Goal: Task Accomplishment & Management: Manage account settings

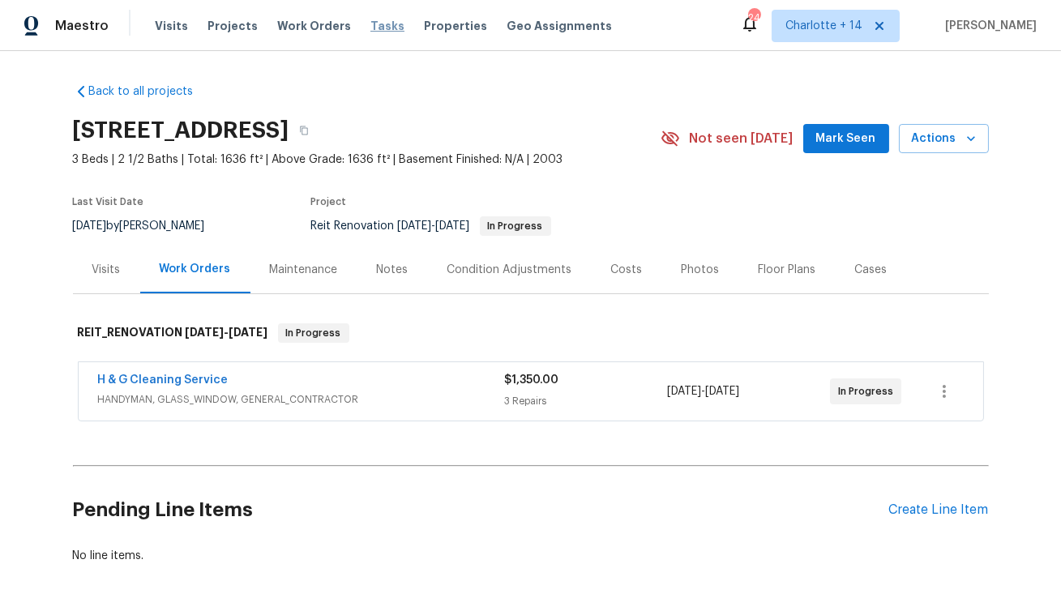
click at [371, 24] on span "Tasks" at bounding box center [388, 25] width 34 height 11
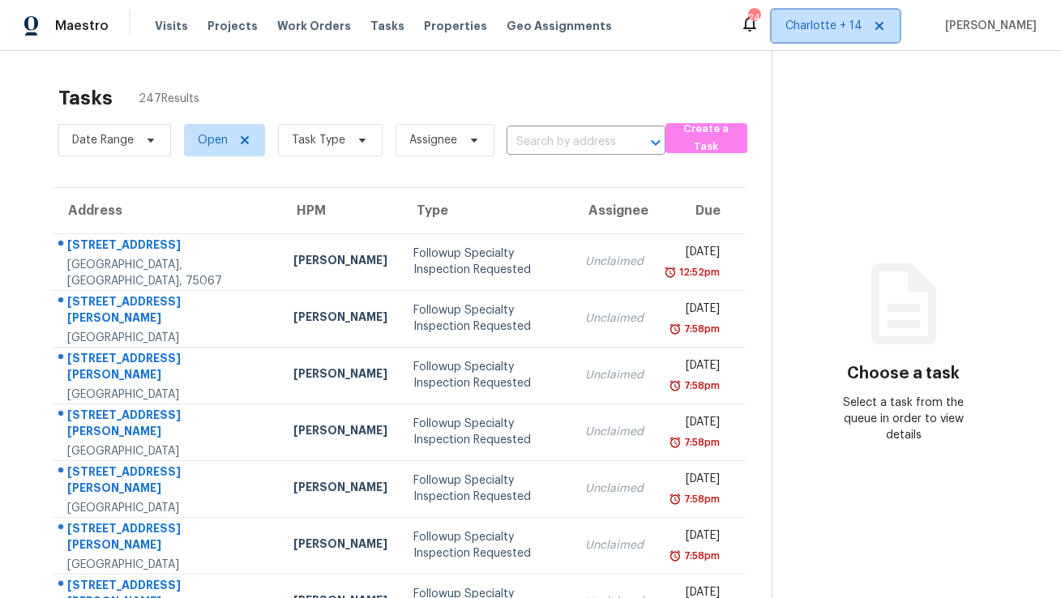
click at [884, 25] on icon at bounding box center [880, 26] width 8 height 8
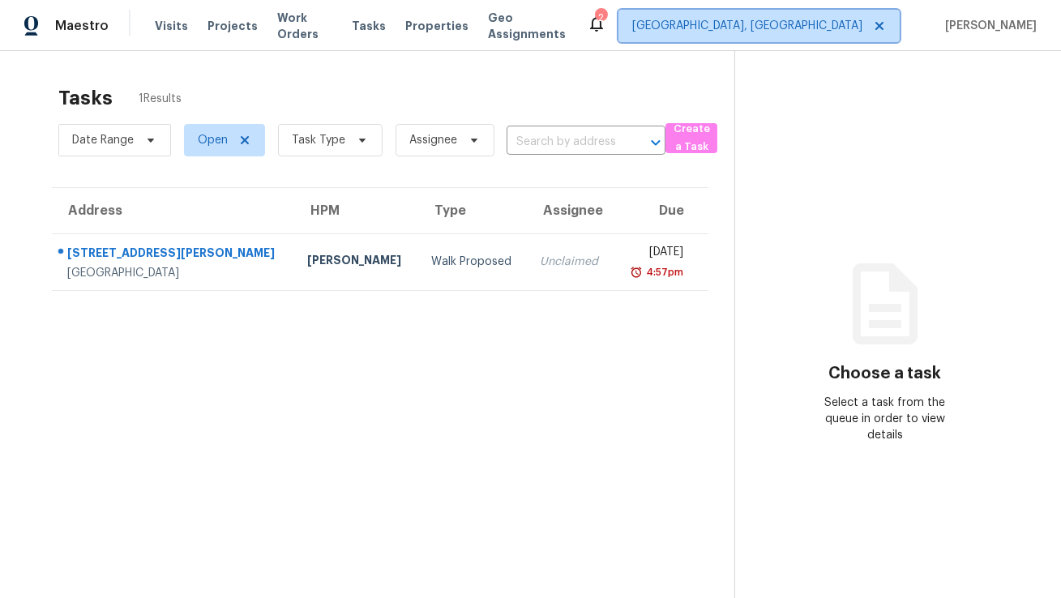
click at [855, 26] on span "Albuquerque, NM" at bounding box center [747, 26] width 230 height 16
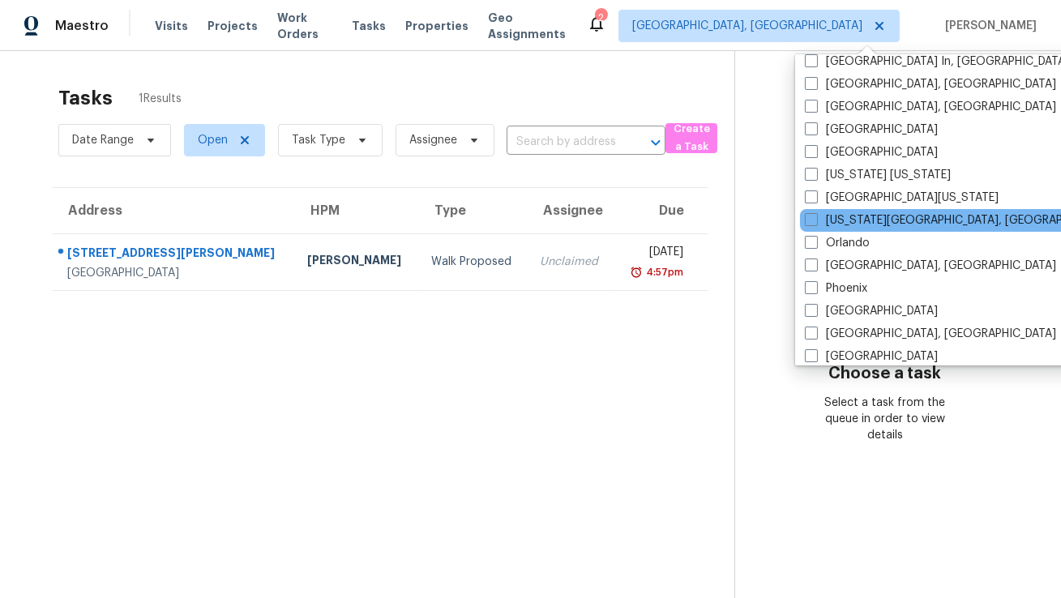
scroll to position [728, 0]
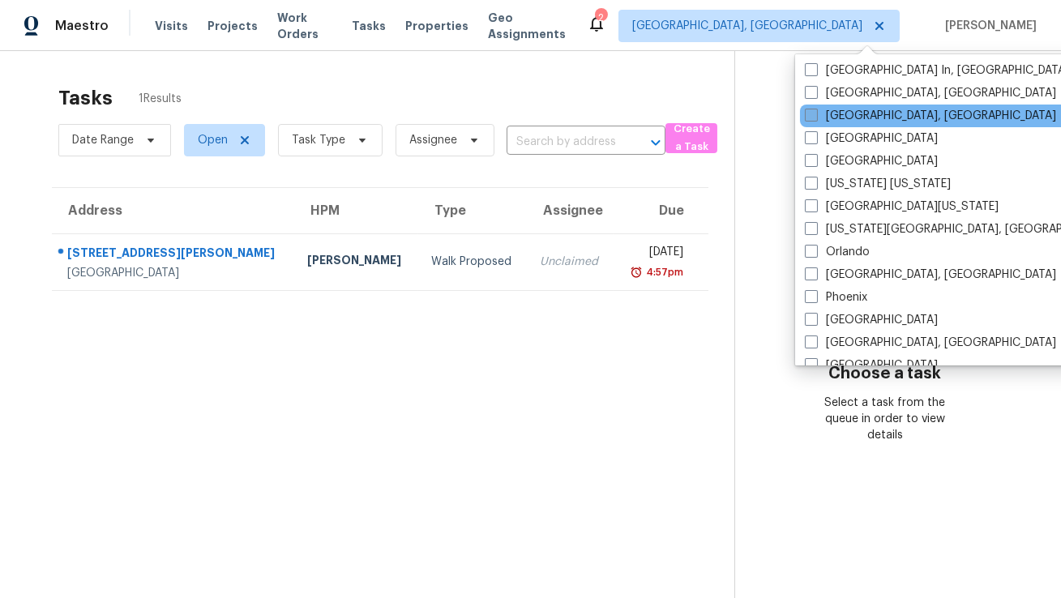
click at [850, 114] on label "Miami, FL" at bounding box center [930, 116] width 251 height 16
click at [816, 114] on input "Miami, FL" at bounding box center [810, 113] width 11 height 11
checkbox input "true"
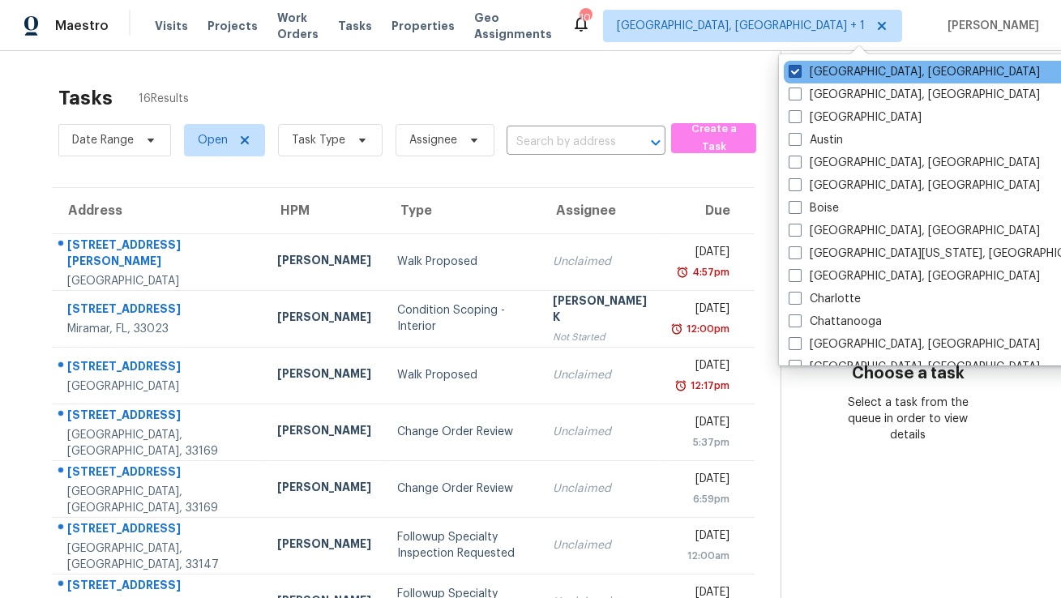
click at [833, 72] on label "Albuquerque, NM" at bounding box center [914, 72] width 251 height 16
click at [800, 72] on input "Albuquerque, NM" at bounding box center [794, 69] width 11 height 11
checkbox input "false"
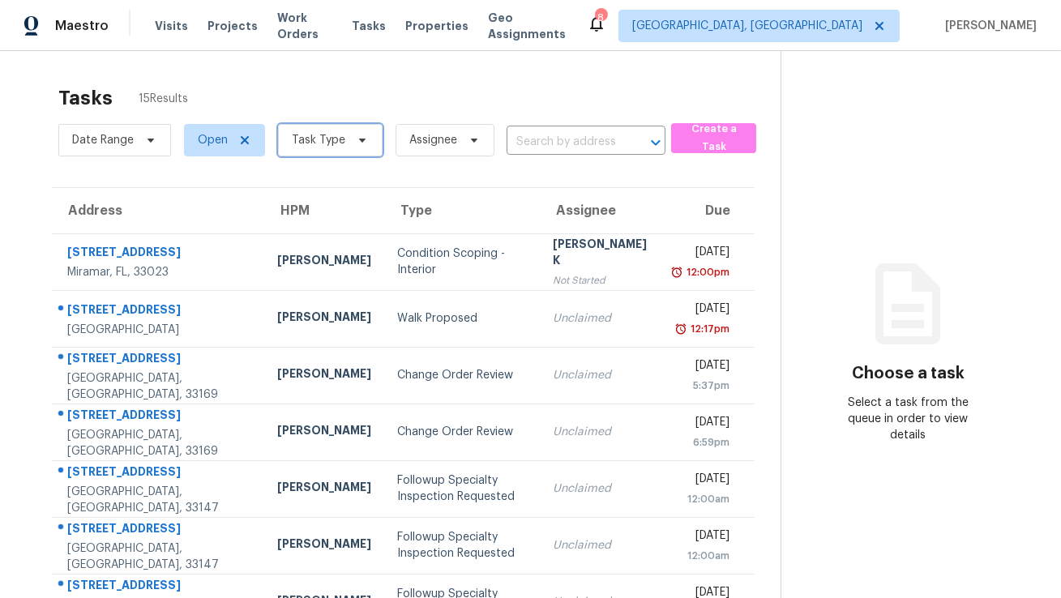
click at [351, 146] on span at bounding box center [360, 140] width 18 height 13
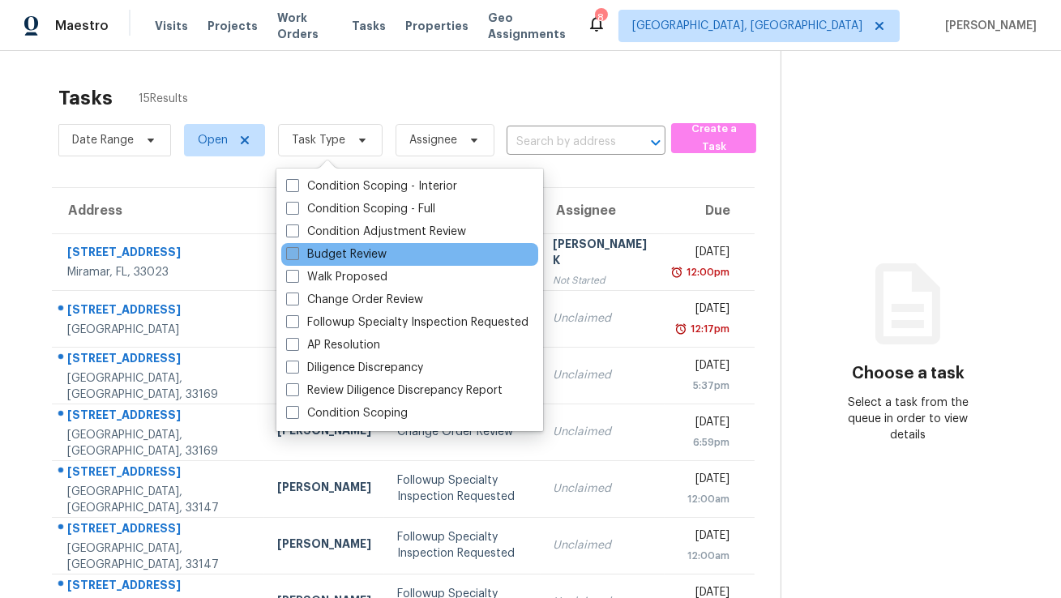
click at [342, 252] on label "Budget Review" at bounding box center [336, 255] width 101 height 16
click at [297, 252] on input "Budget Review" at bounding box center [291, 252] width 11 height 11
checkbox input "true"
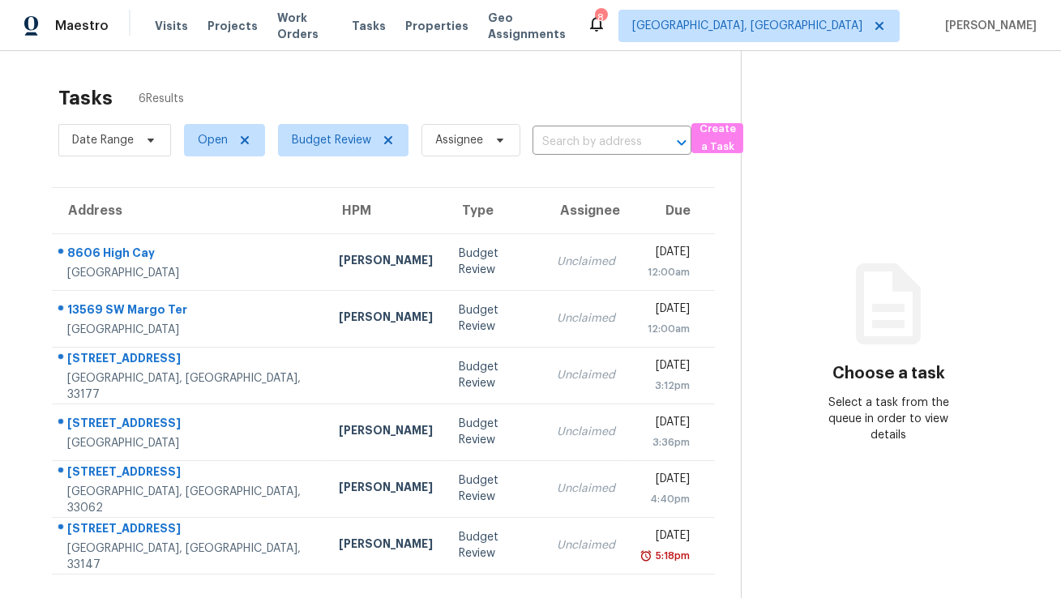
click at [487, 75] on div "Tasks 6 Results Date Range Open Budget Review Assignee ​ Create a Task Address …" at bounding box center [530, 350] width 1061 height 598
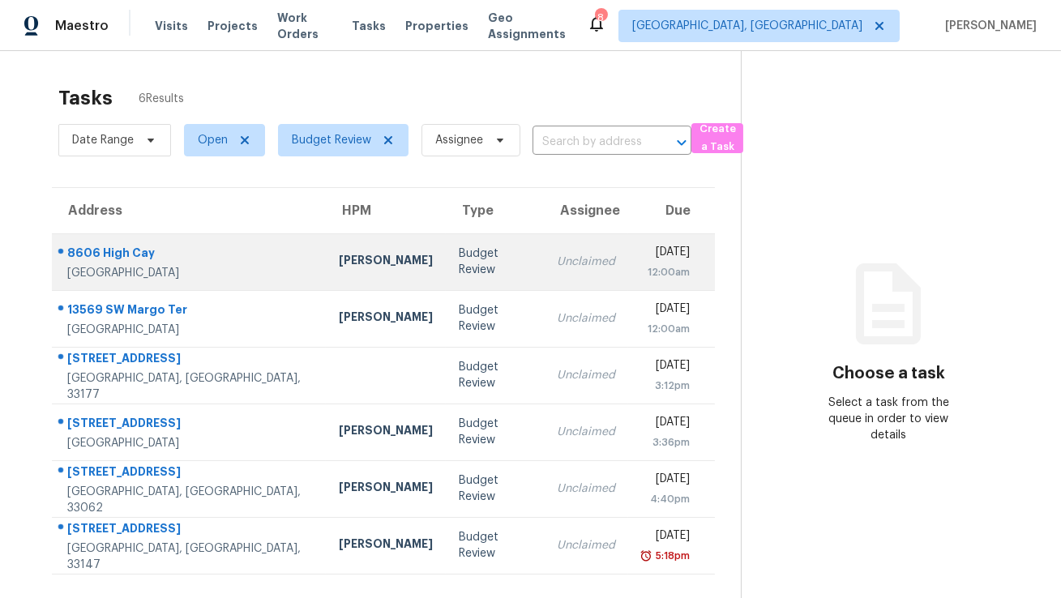
scroll to position [50, 0]
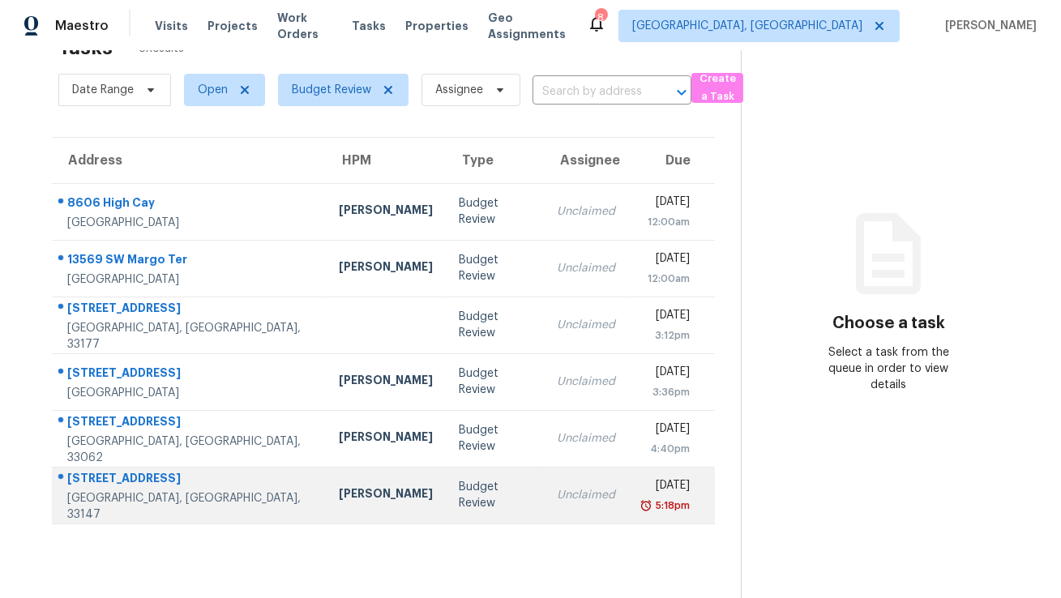
click at [134, 484] on div "2365 NW 89th St" at bounding box center [190, 480] width 246 height 20
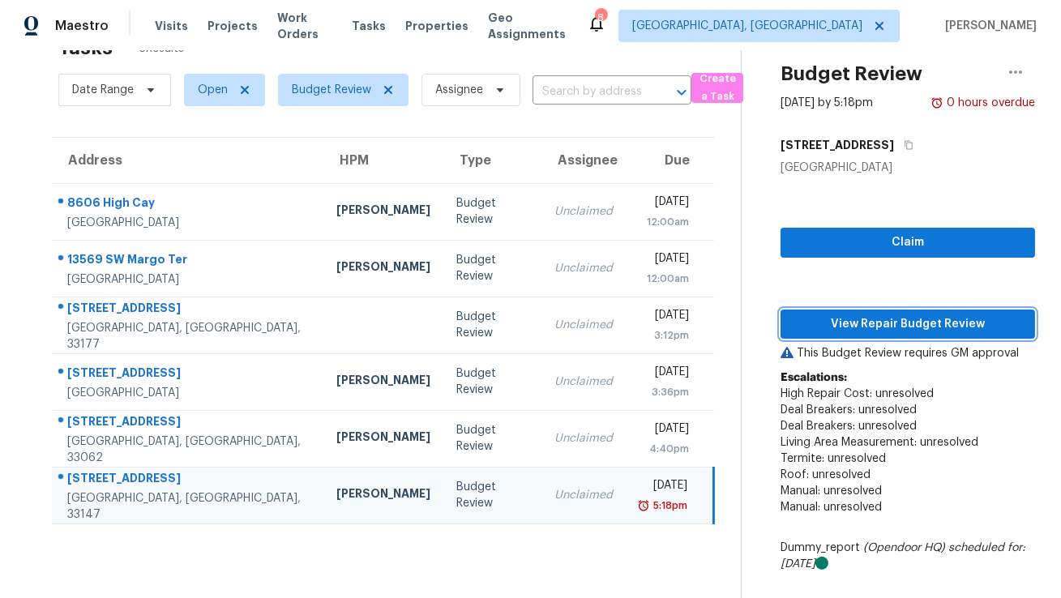
click at [837, 334] on button "View Repair Budget Review" at bounding box center [908, 325] width 255 height 30
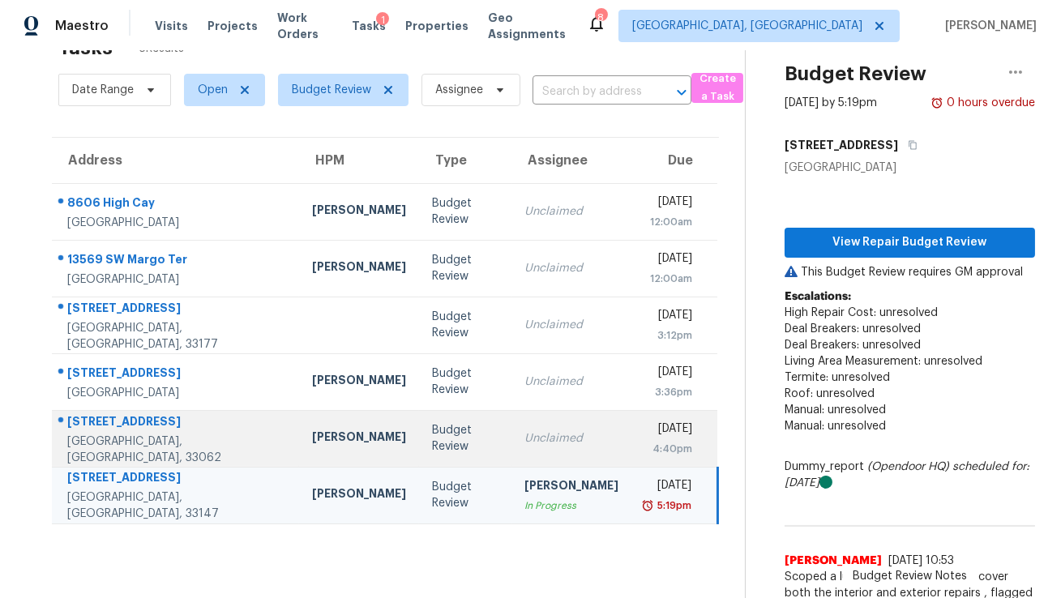
click at [419, 448] on td "Budget Review" at bounding box center [465, 438] width 92 height 57
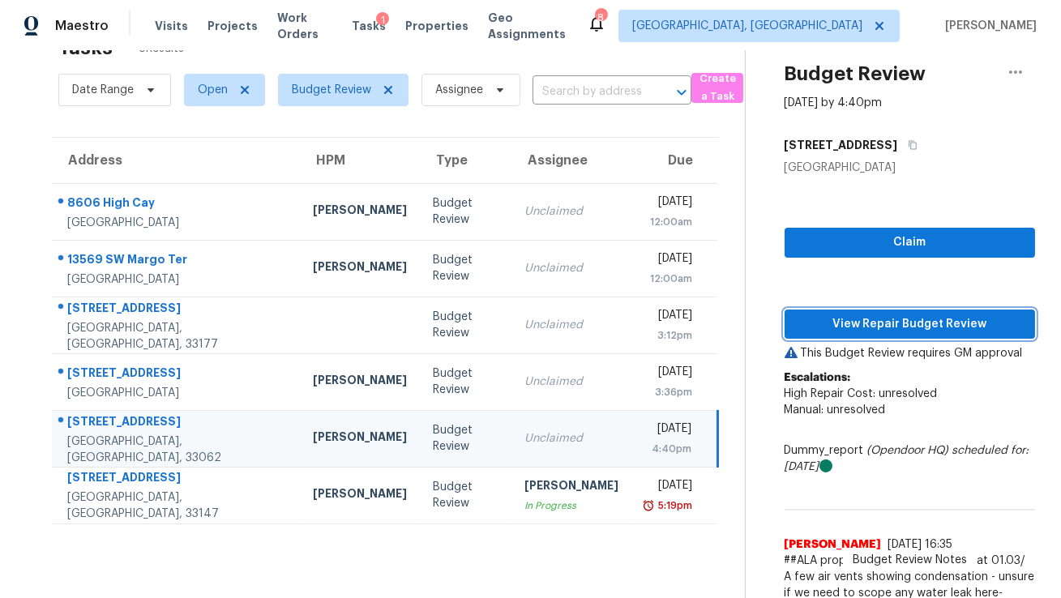
click at [922, 332] on span "View Repair Budget Review" at bounding box center [910, 325] width 225 height 20
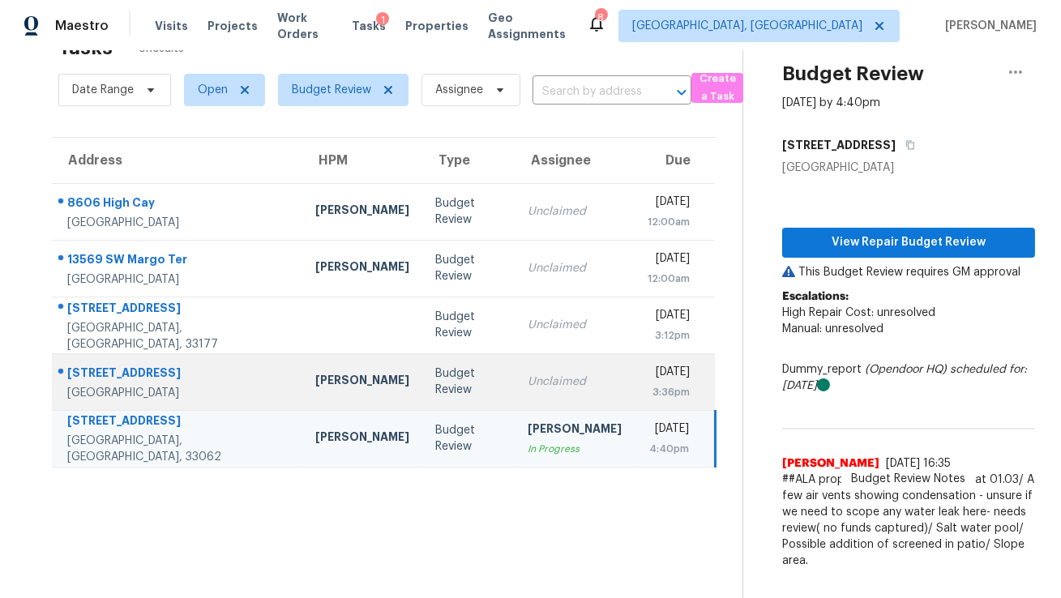
click at [309, 368] on td "Alex Baquerizo" at bounding box center [362, 382] width 120 height 57
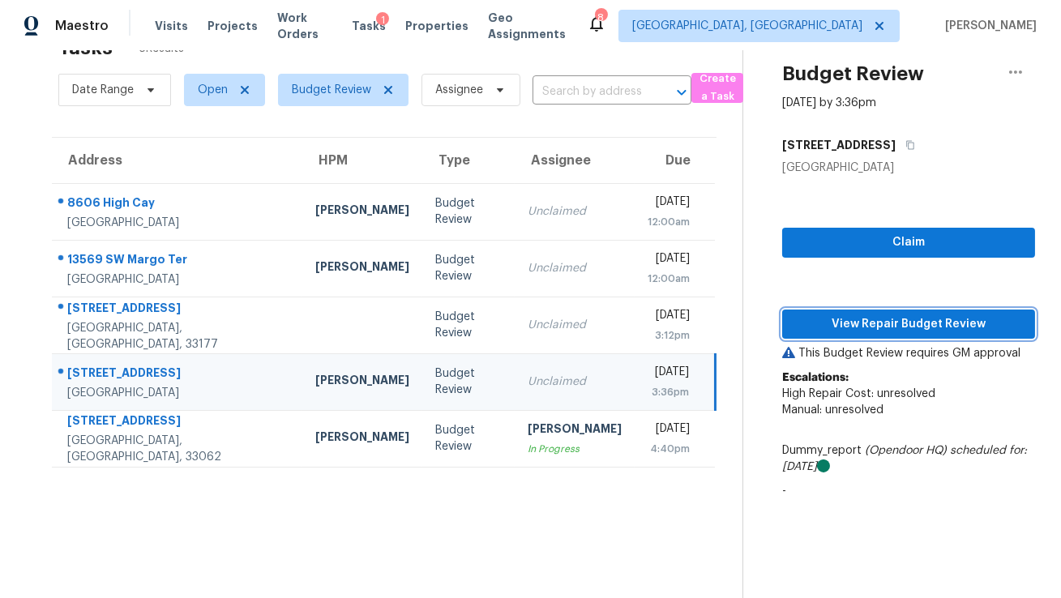
click at [945, 329] on span "View Repair Budget Review" at bounding box center [908, 325] width 227 height 20
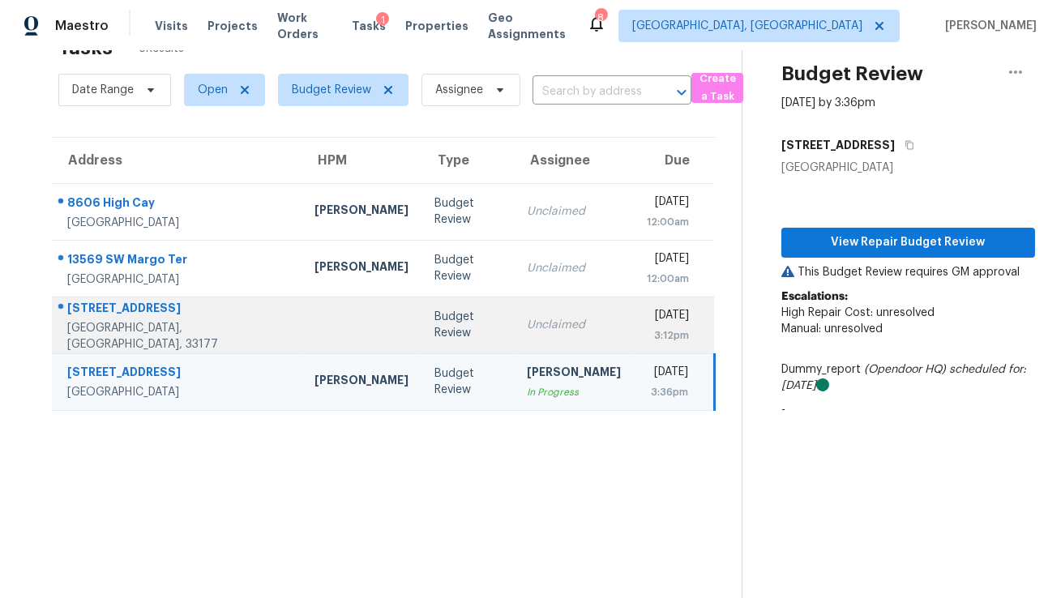
click at [422, 339] on td "Budget Review" at bounding box center [468, 325] width 93 height 57
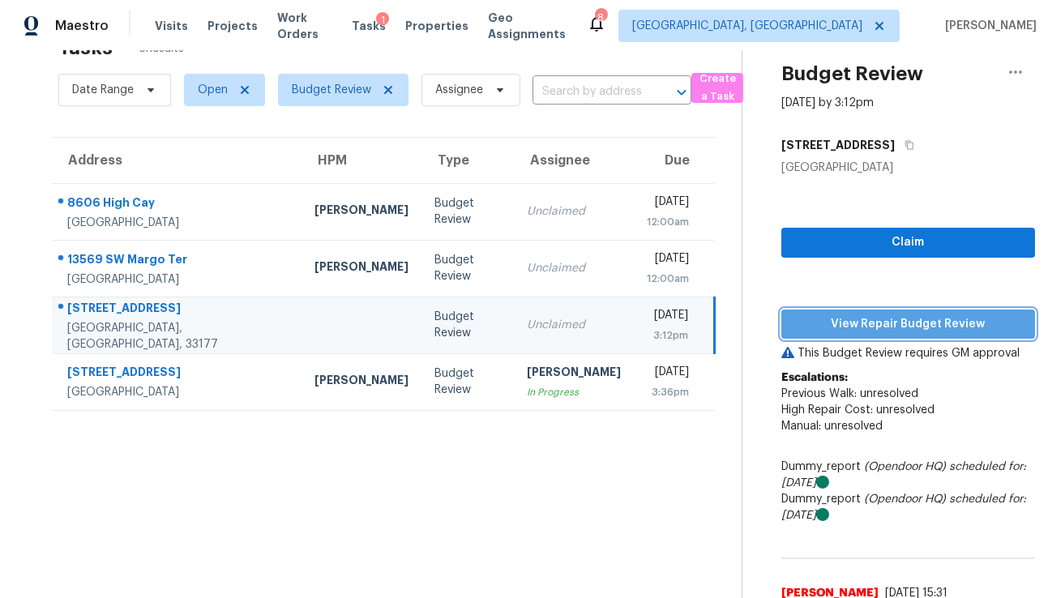
click at [935, 324] on span "View Repair Budget Review" at bounding box center [909, 325] width 228 height 20
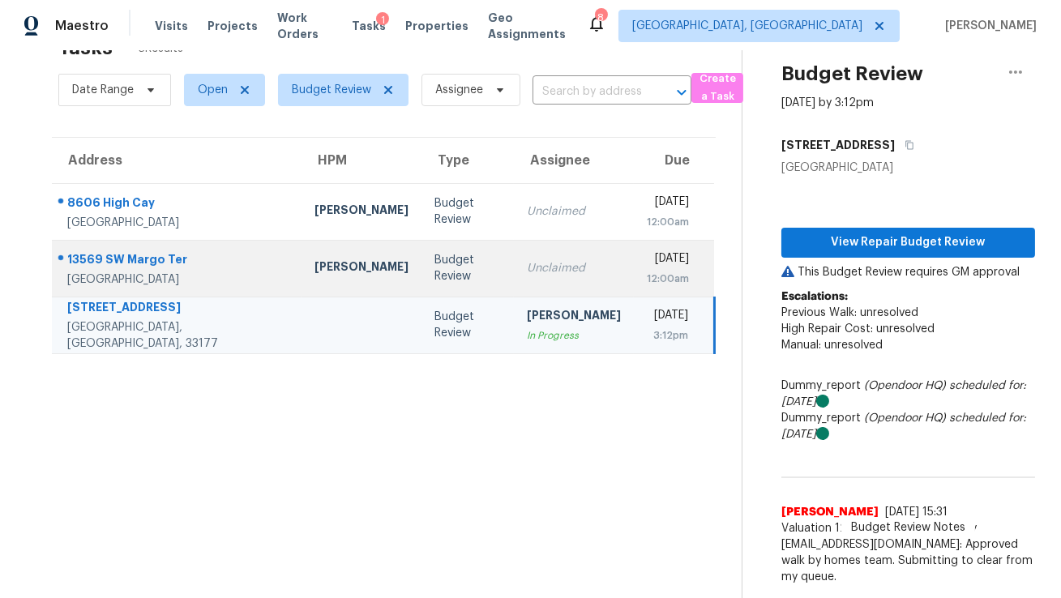
click at [435, 268] on div "Budget Review" at bounding box center [468, 268] width 67 height 32
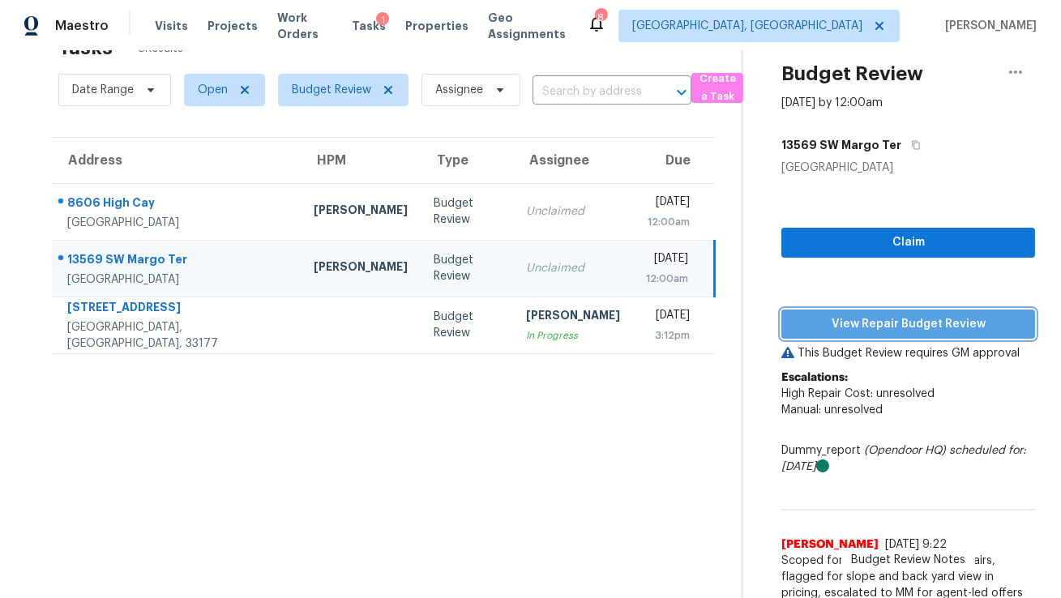
click at [844, 332] on span "View Repair Budget Review" at bounding box center [909, 325] width 228 height 20
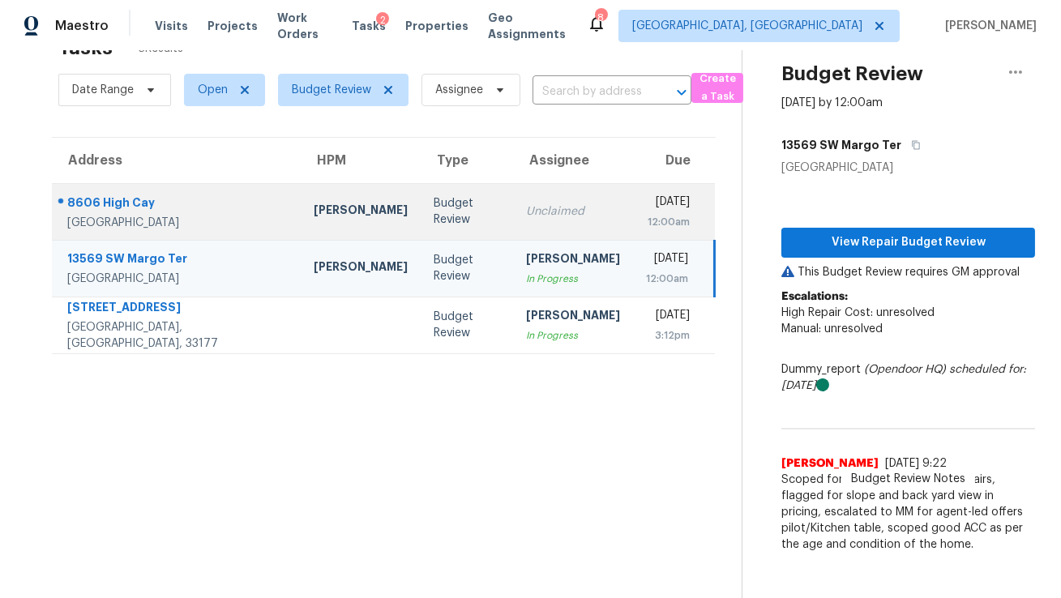
click at [228, 207] on div "8606 High Cay" at bounding box center [177, 205] width 221 height 20
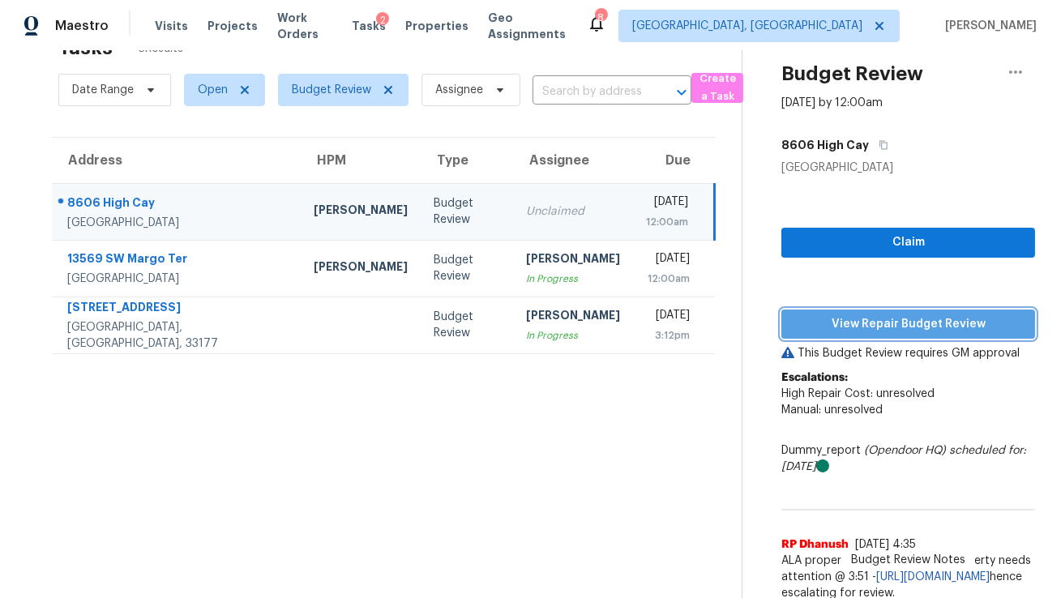
click at [858, 330] on span "View Repair Budget Review" at bounding box center [909, 325] width 228 height 20
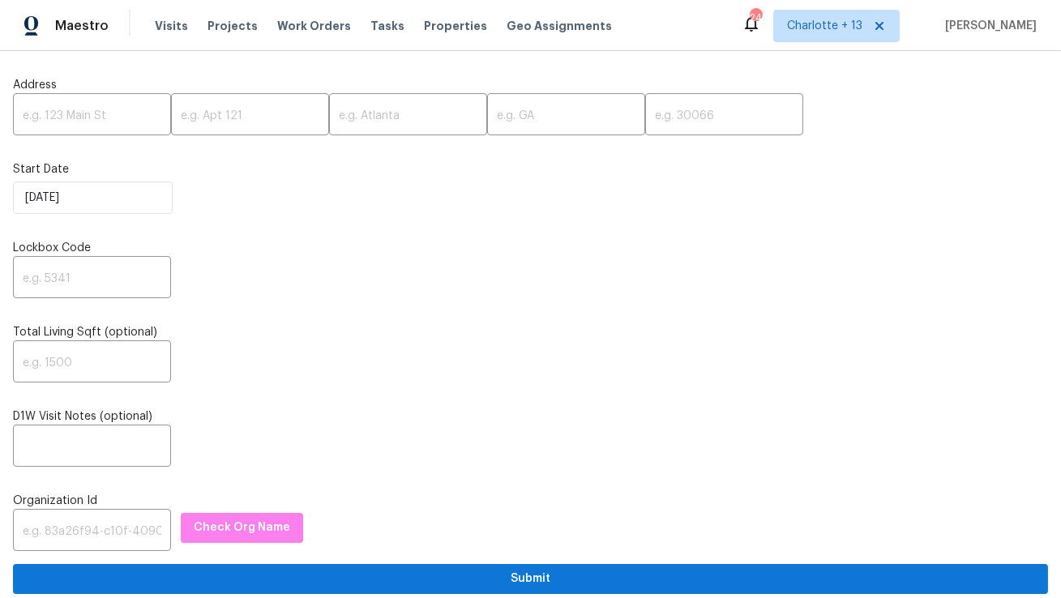
click at [96, 121] on input "text" at bounding box center [92, 116] width 158 height 38
paste input "[STREET_ADDRESS]"
click at [131, 119] on input "[STREET_ADDRESS]" at bounding box center [92, 116] width 158 height 38
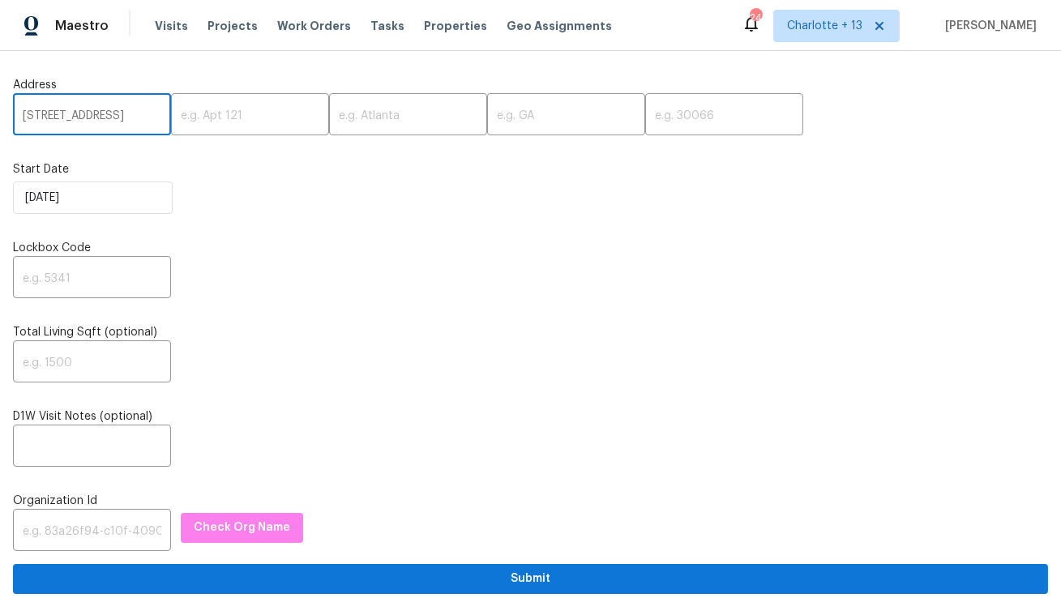
scroll to position [0, 15]
type input "[STREET_ADDRESS]"
click at [645, 112] on input "text" at bounding box center [724, 116] width 158 height 38
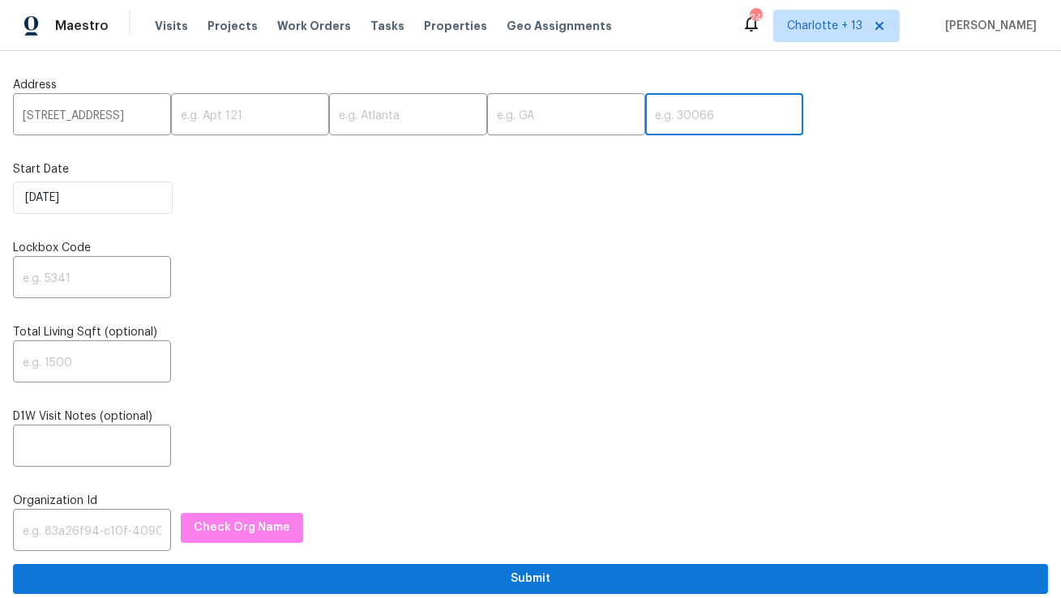
paste input "33012"
type input "33012"
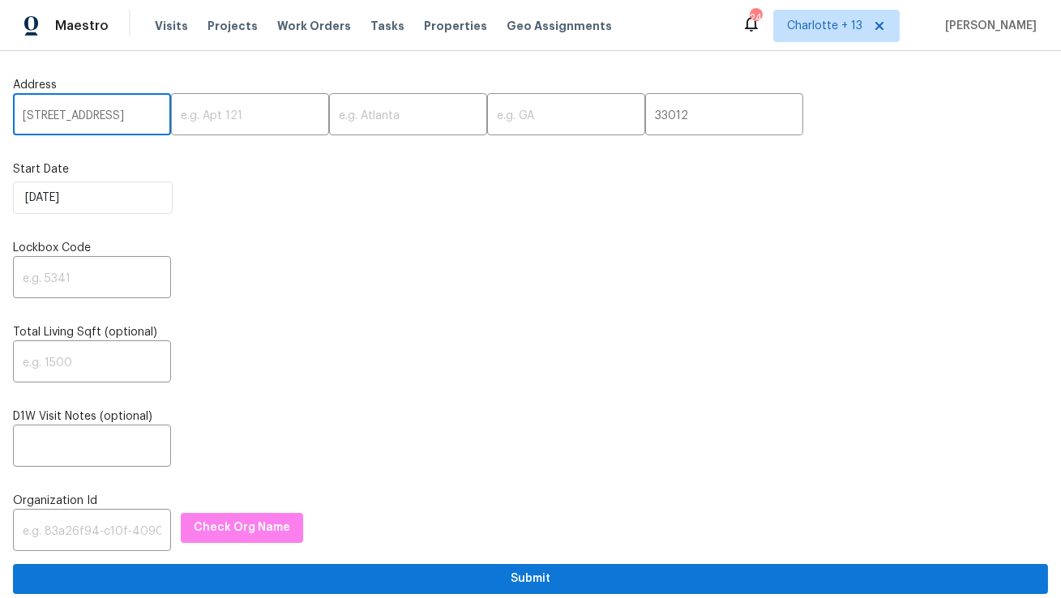
click at [117, 115] on input "[STREET_ADDRESS]" at bounding box center [92, 116] width 158 height 38
type input "[STREET_ADDRESS]"
click at [370, 121] on input "text" at bounding box center [408, 116] width 158 height 38
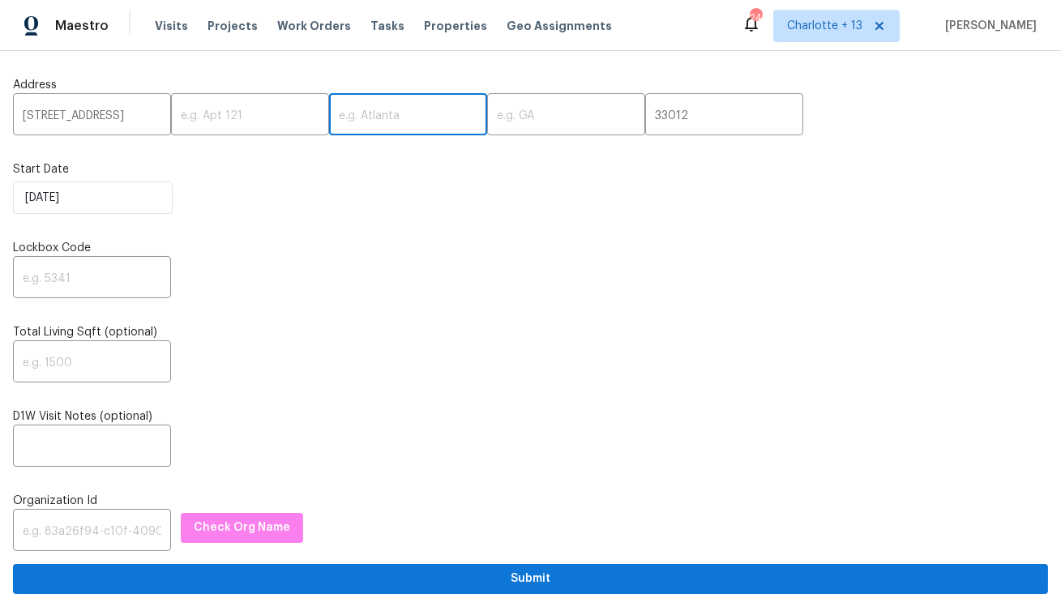
paste input "Hialeah"
type input "Hialeah"
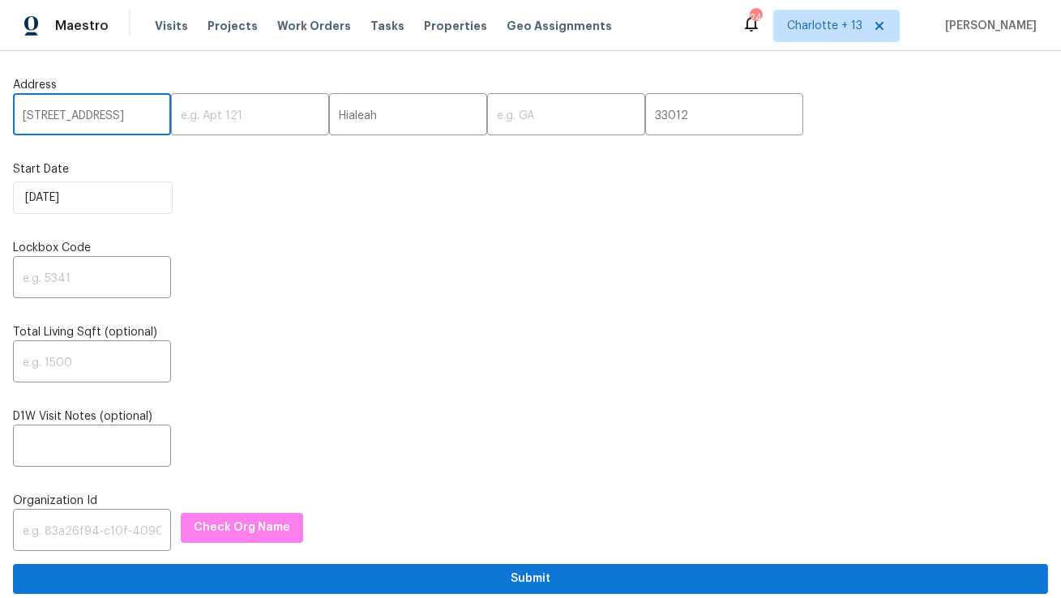
click at [112, 115] on input "[STREET_ADDRESS]" at bounding box center [92, 116] width 158 height 38
type input "[STREET_ADDRESS],"
click at [487, 112] on input "text" at bounding box center [566, 116] width 158 height 38
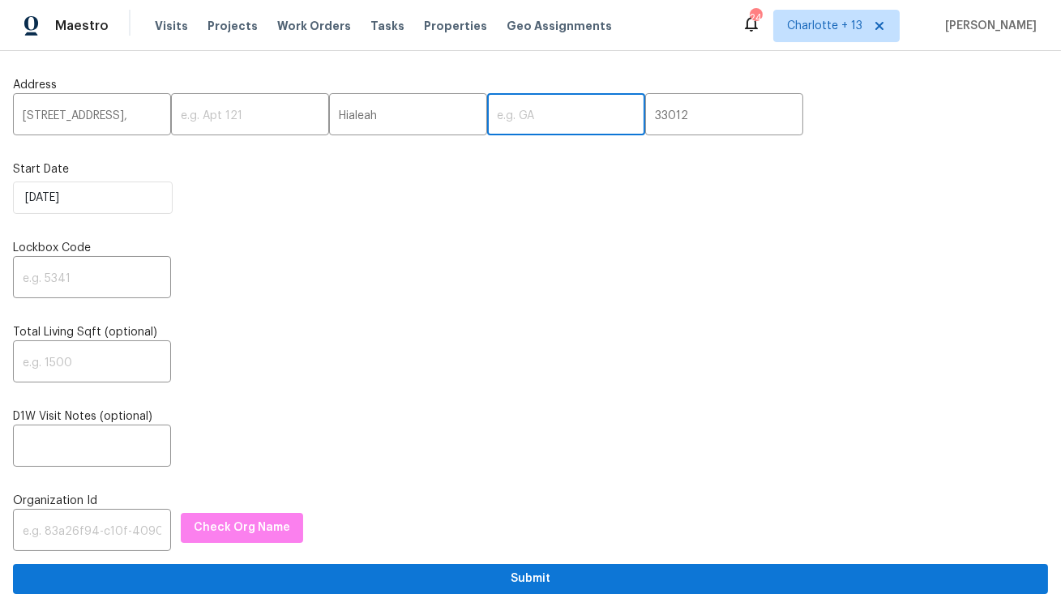
paste input "FL"
type input "FL"
click at [107, 116] on input "[STREET_ADDRESS]," at bounding box center [92, 116] width 158 height 38
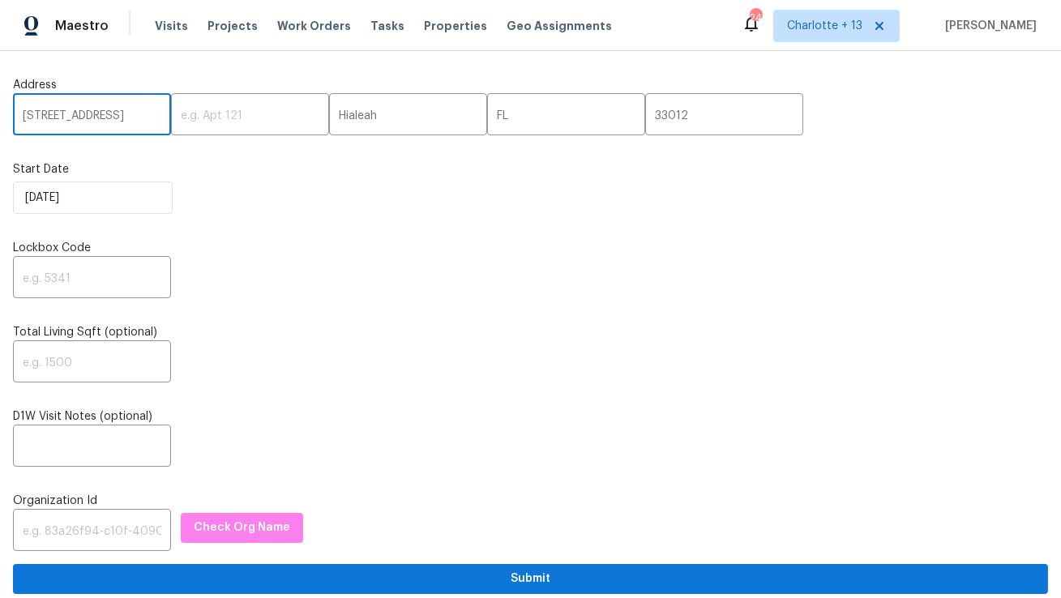
type input "[STREET_ADDRESS]"
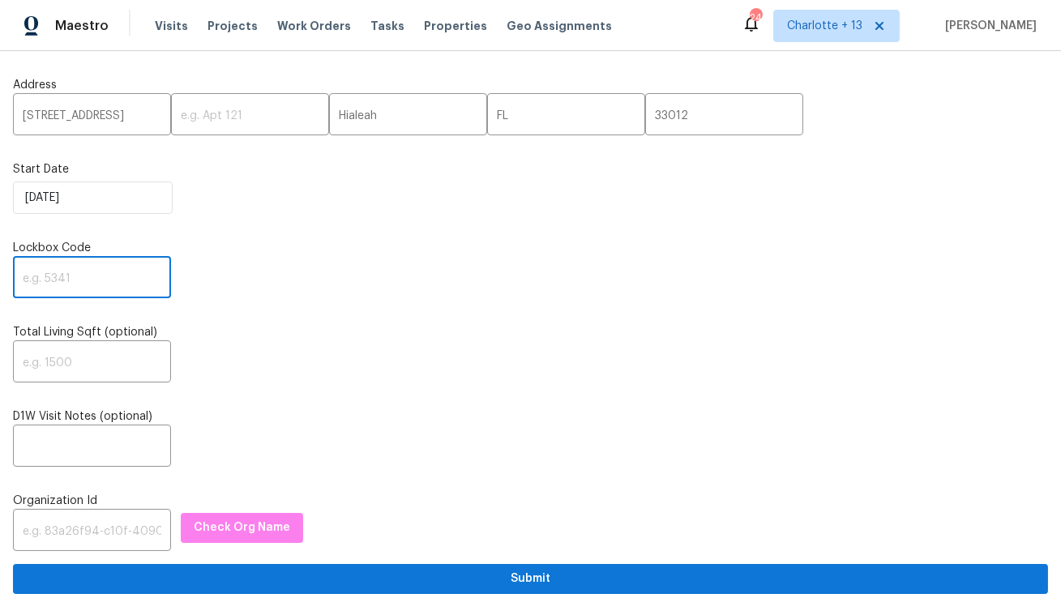
click at [110, 281] on input "text" at bounding box center [92, 279] width 158 height 38
paste input "6007"
type input "6007"
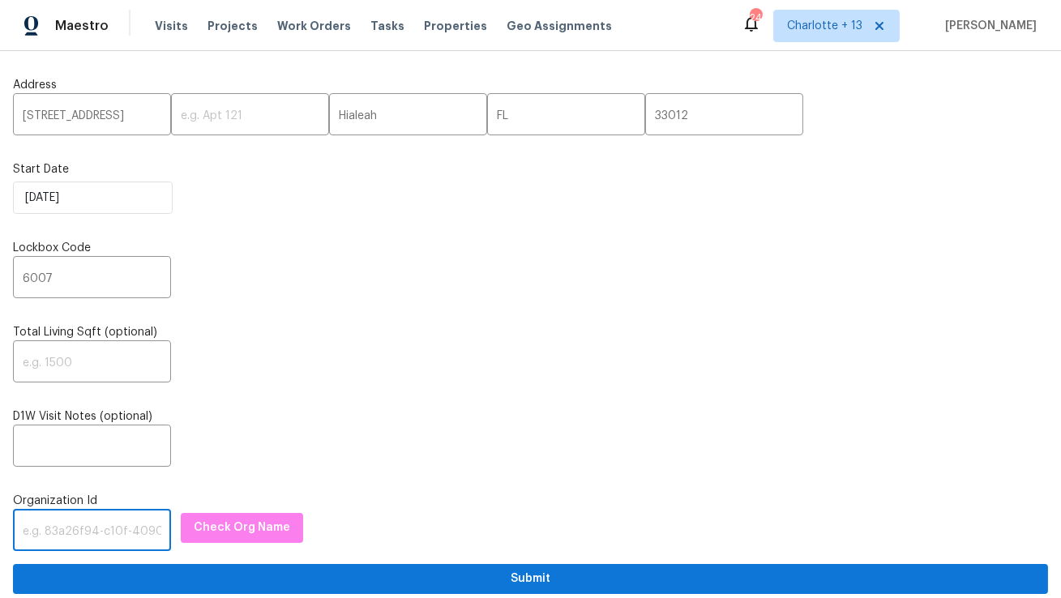
click at [86, 540] on input "text" at bounding box center [92, 532] width 158 height 38
paste input "1349d153-b359-4f9b-b4dd-758ff939cc37"
type input "1349d153-b359-4f9b-b4dd-758ff939cc37"
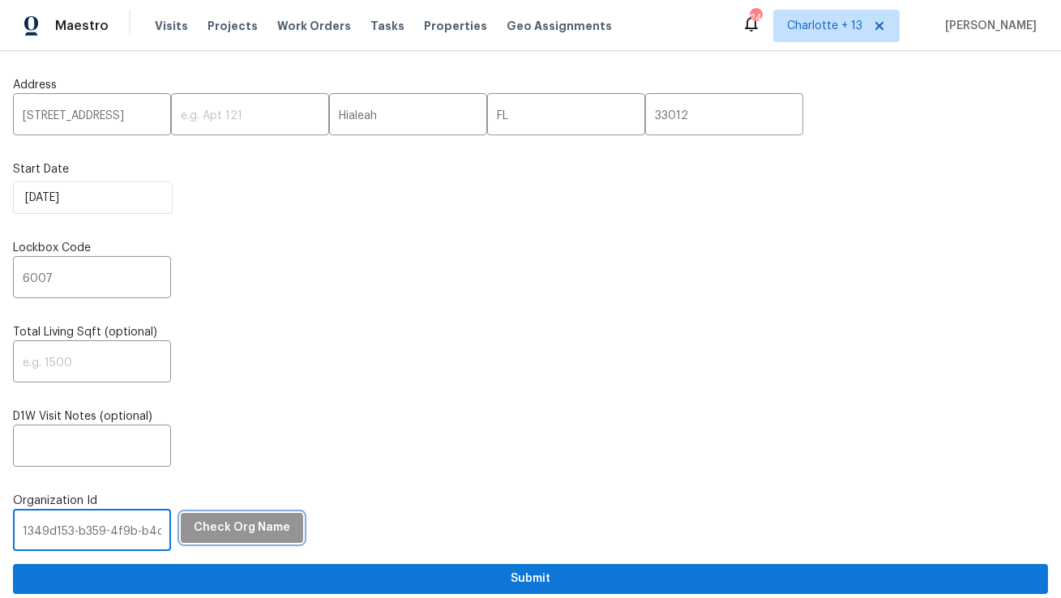
click at [240, 530] on span "Check Org Name" at bounding box center [242, 528] width 96 height 20
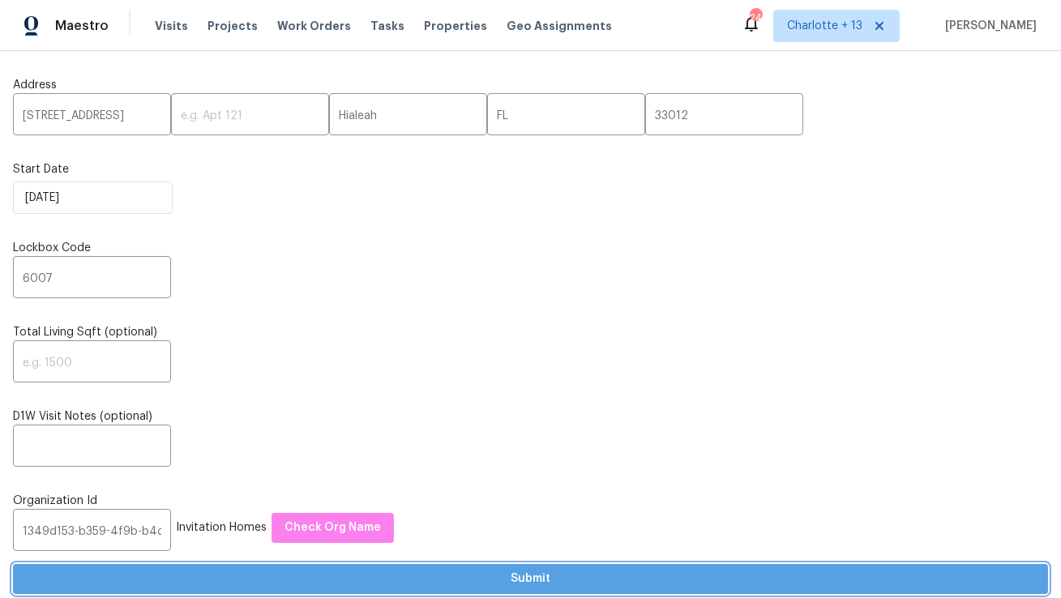
click at [219, 576] on span "Submit" at bounding box center [531, 579] width 1010 height 20
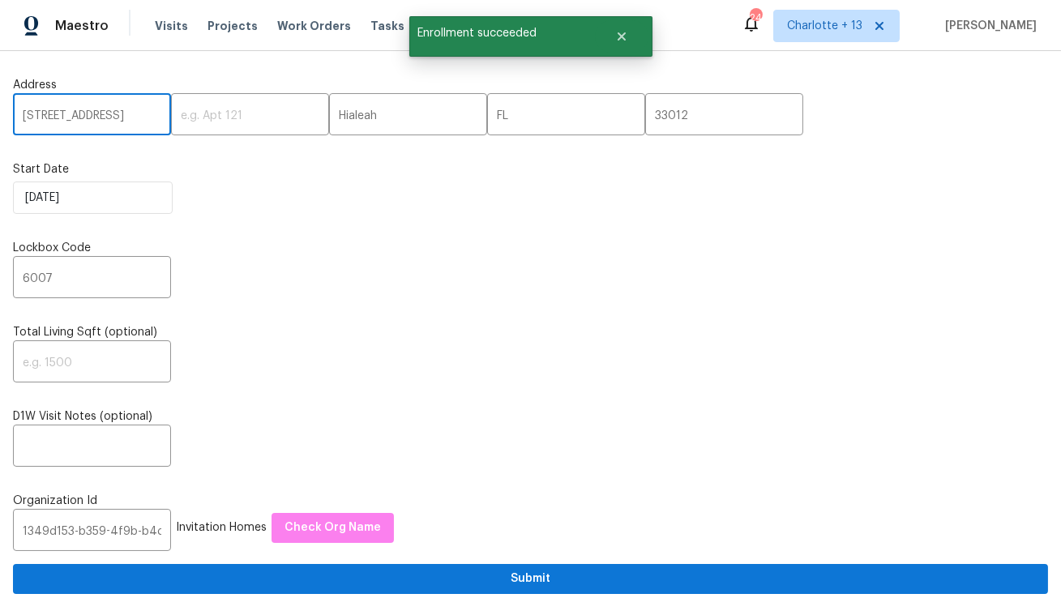
click at [104, 122] on input "[STREET_ADDRESS]" at bounding box center [92, 116] width 158 height 38
click at [163, 27] on span "Visits" at bounding box center [171, 26] width 33 height 16
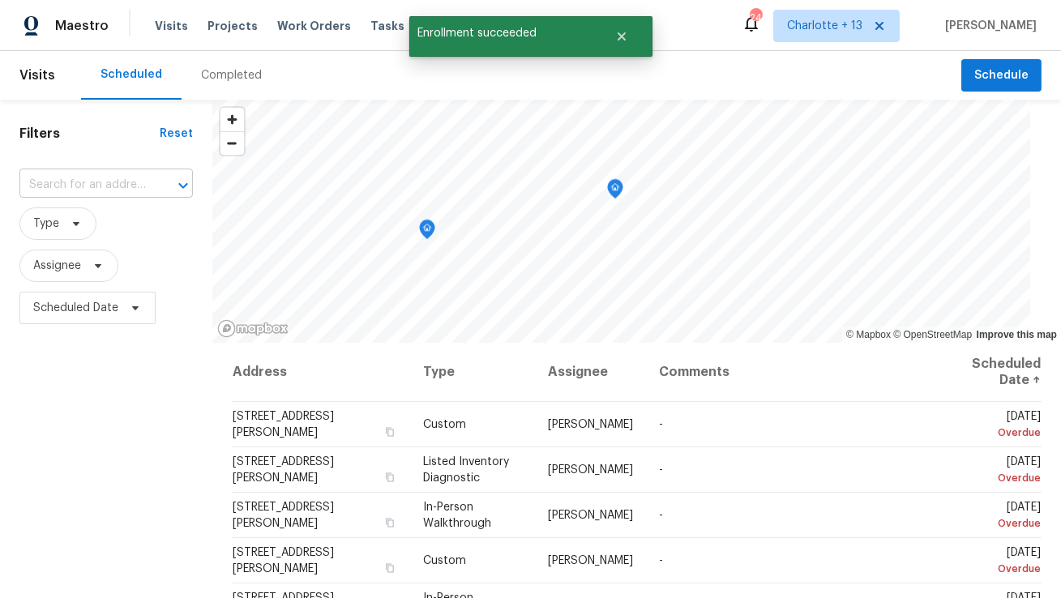
click at [104, 187] on input "text" at bounding box center [83, 185] width 128 height 25
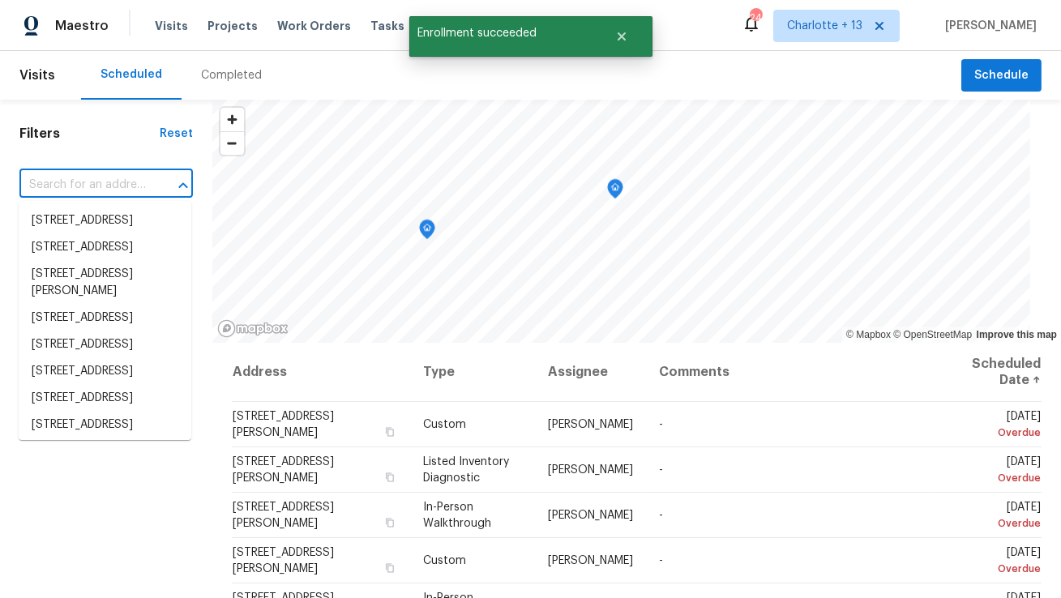
paste input "[STREET_ADDRESS]"
type input "[STREET_ADDRESS]"
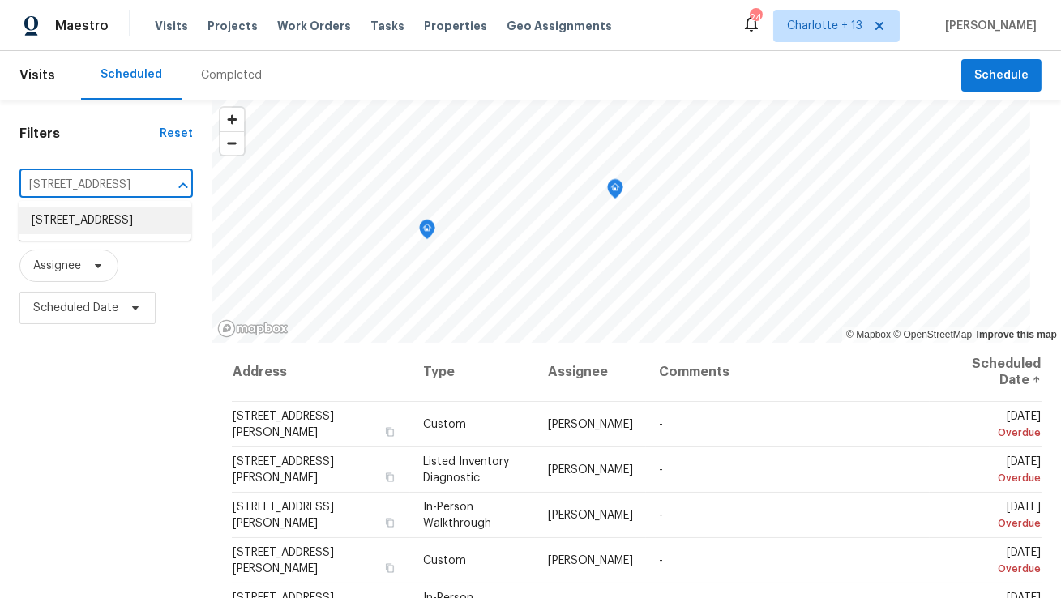
click at [128, 226] on li "[STREET_ADDRESS]" at bounding box center [105, 221] width 173 height 27
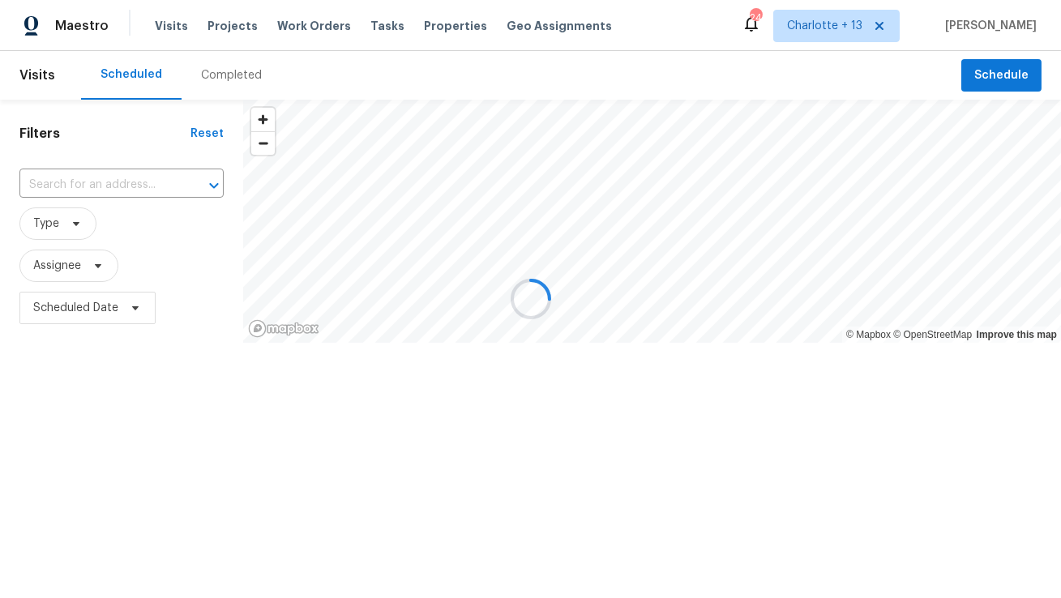
type input "[STREET_ADDRESS]"
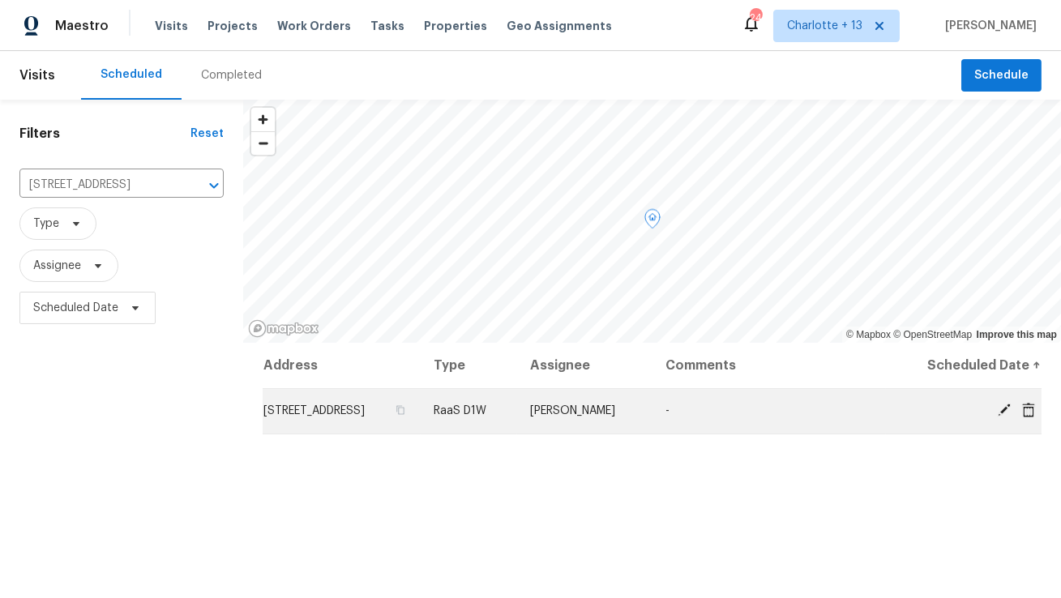
click at [1029, 412] on icon at bounding box center [1029, 410] width 15 height 15
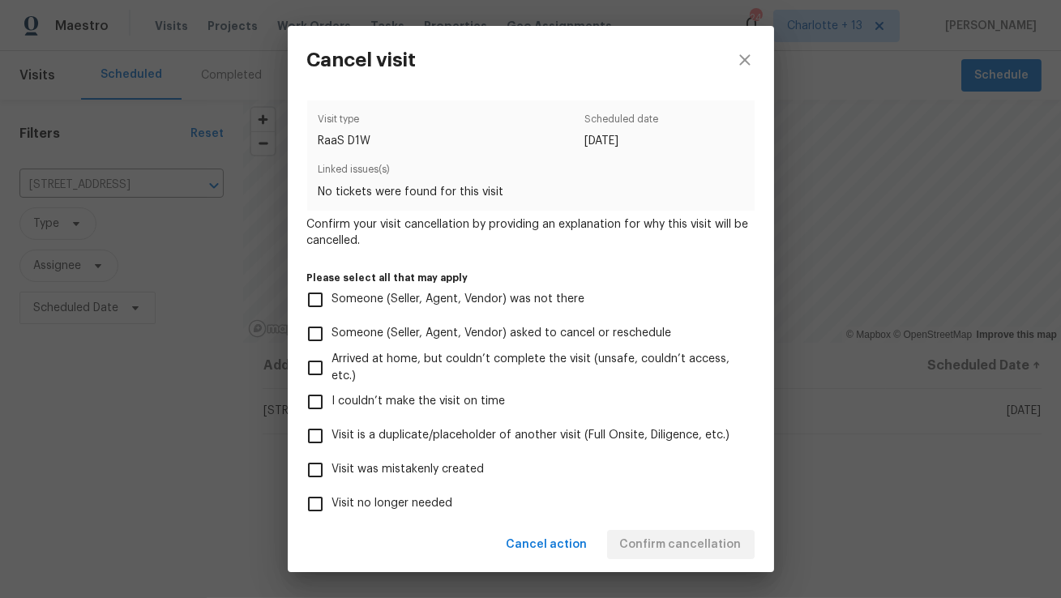
click at [450, 464] on span "Visit was mistakenly created" at bounding box center [408, 469] width 152 height 17
click at [332, 464] on input "Visit was mistakenly created" at bounding box center [315, 470] width 34 height 34
checkbox input "true"
click at [671, 551] on span "Confirm cancellation" at bounding box center [681, 545] width 122 height 20
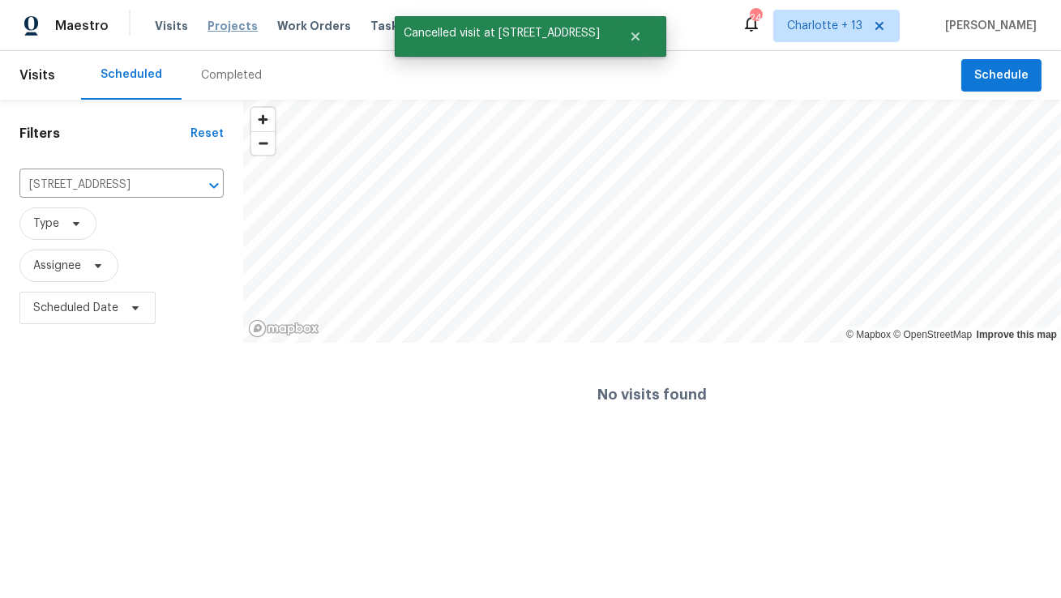
click at [225, 24] on span "Projects" at bounding box center [233, 26] width 50 height 16
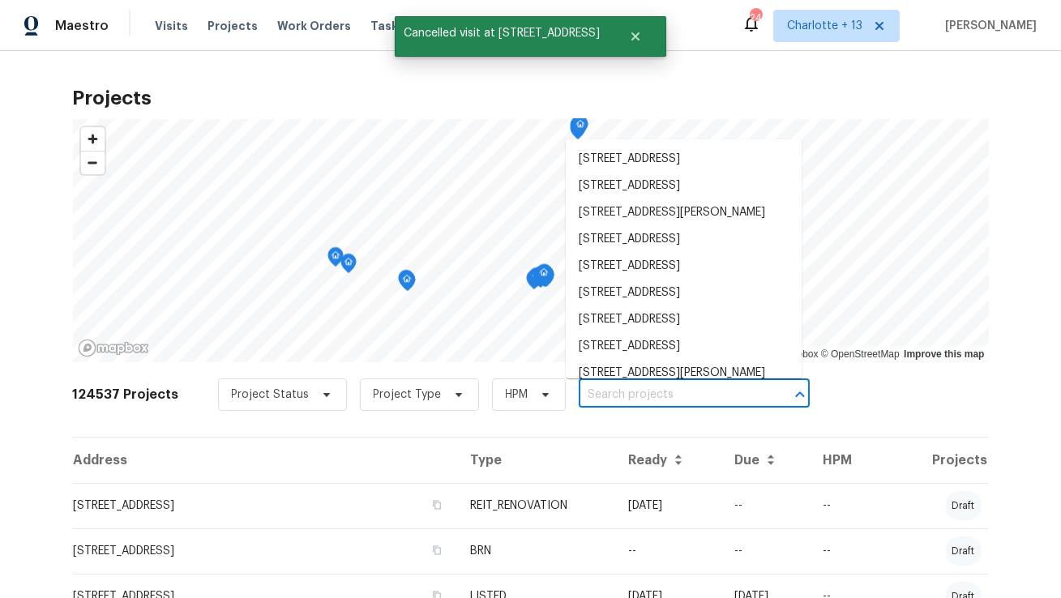
click at [590, 400] on input "text" at bounding box center [672, 395] width 186 height 25
paste input "[STREET_ADDRESS]"
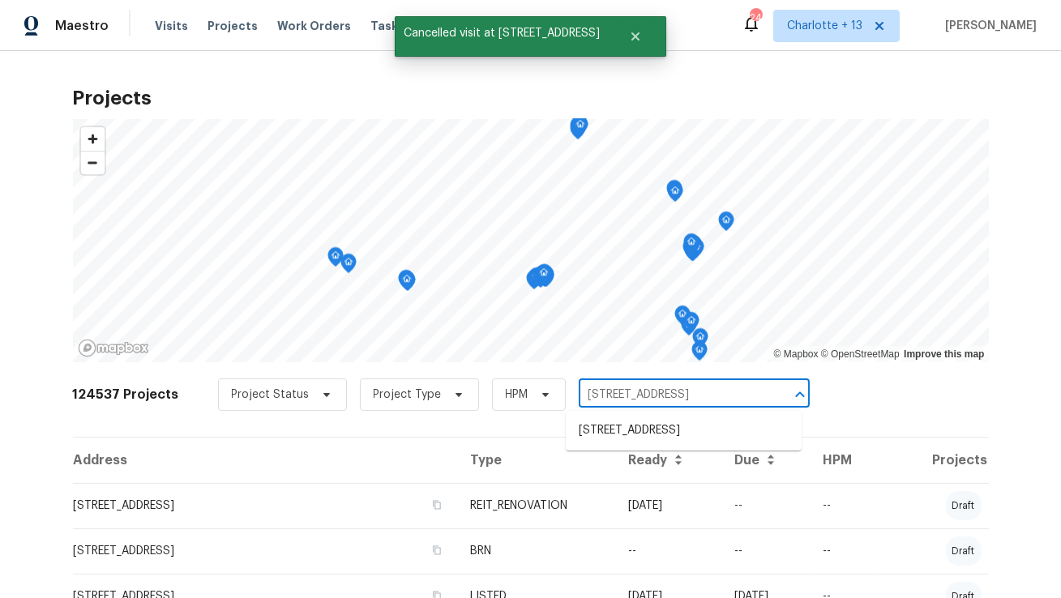
type input "[STREET_ADDRESS]"
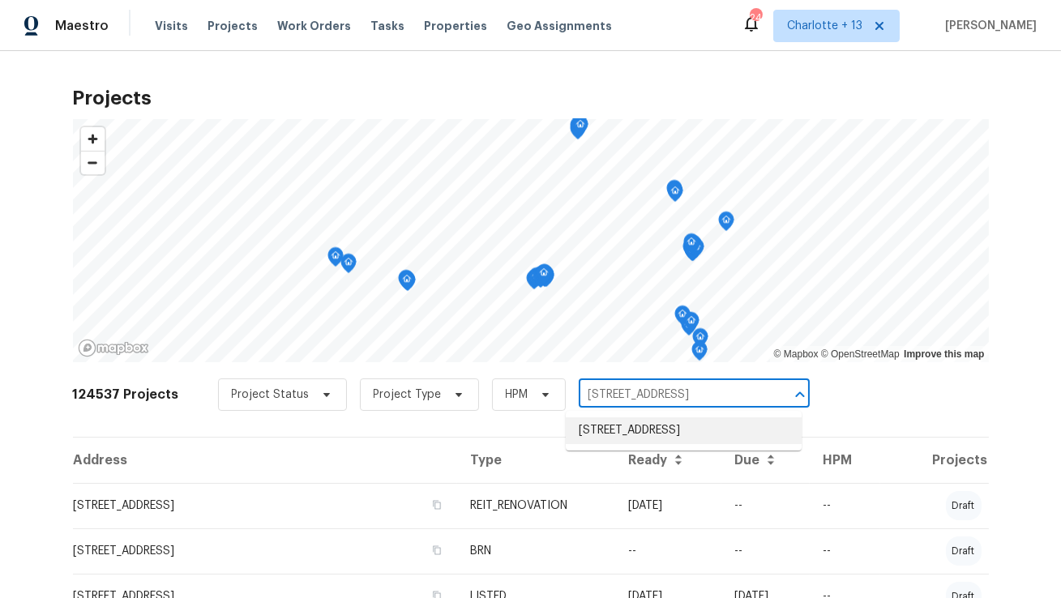
click at [598, 426] on li "[STREET_ADDRESS]" at bounding box center [684, 431] width 236 height 27
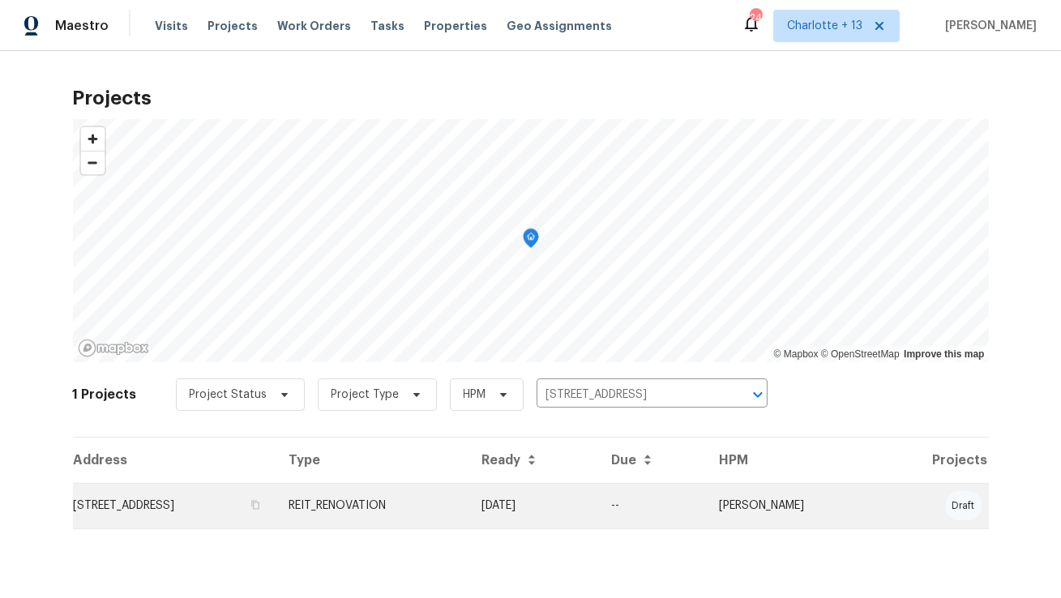
click at [174, 501] on td "[STREET_ADDRESS]" at bounding box center [175, 505] width 204 height 45
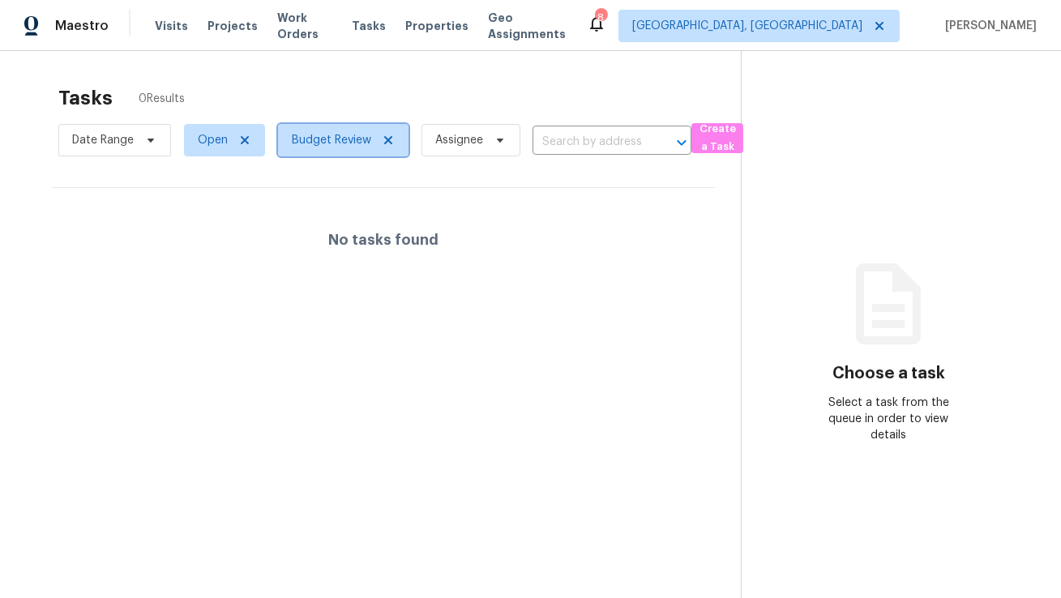
click at [384, 143] on icon at bounding box center [388, 140] width 8 height 8
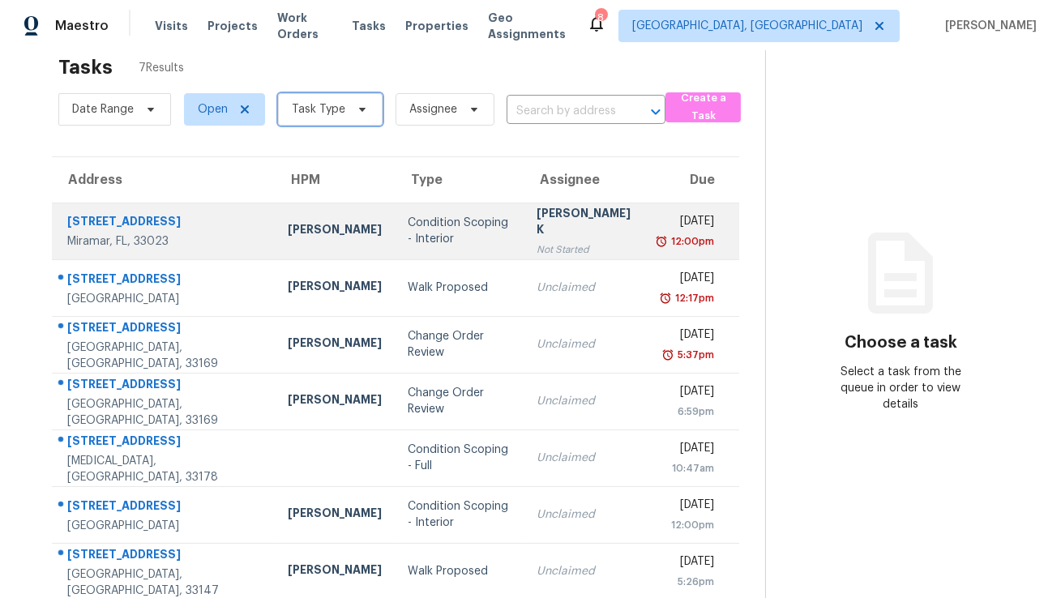
scroll to position [50, 0]
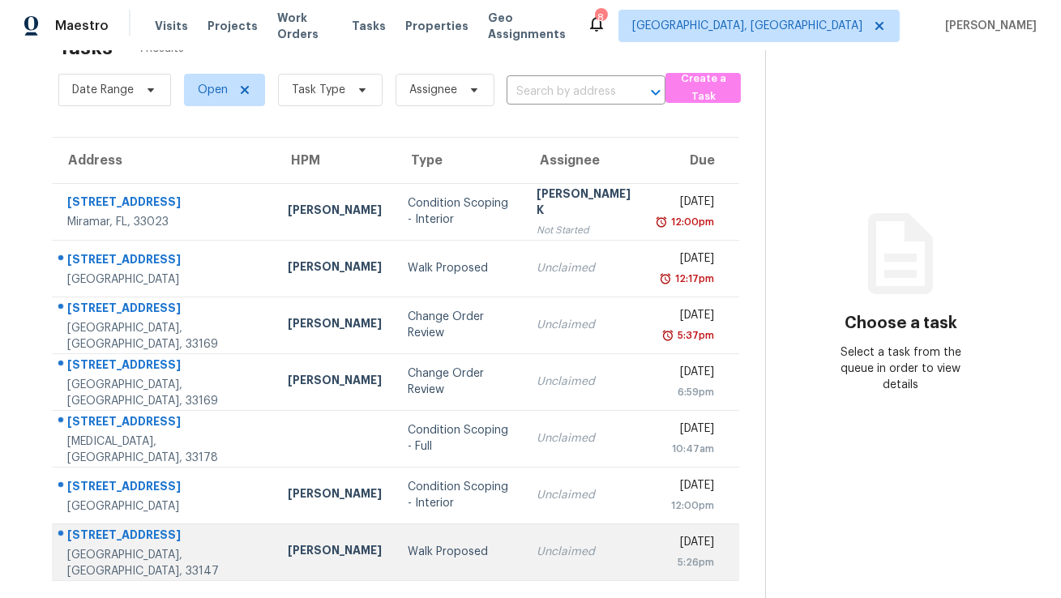
click at [662, 553] on div "Tue, Aug 12th 2025" at bounding box center [688, 544] width 53 height 20
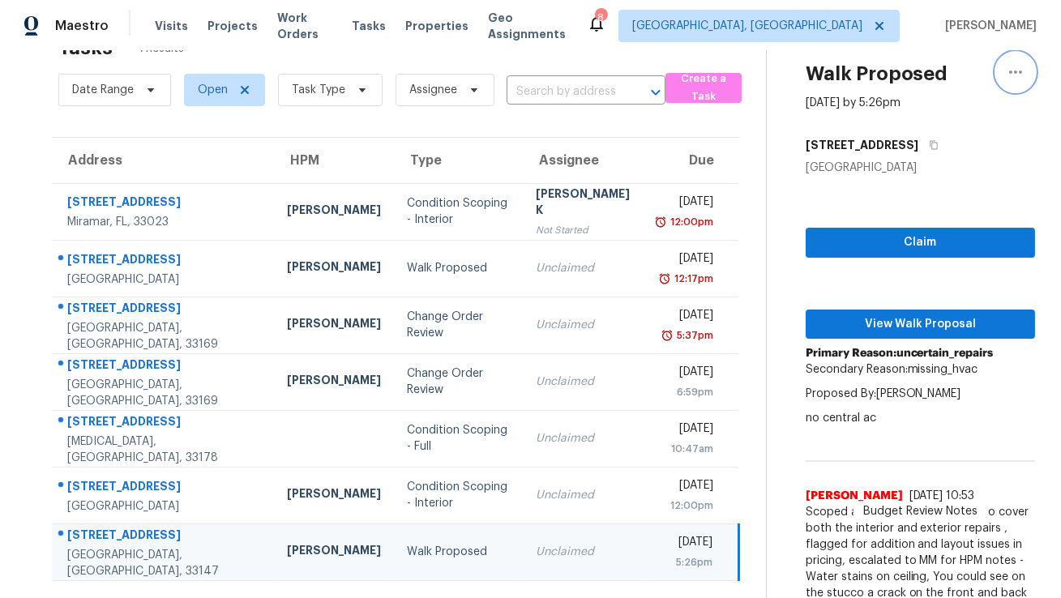
click at [1016, 73] on icon "button" at bounding box center [1015, 71] width 19 height 19
click at [912, 76] on div "Cancel this task" at bounding box center [923, 74] width 126 height 16
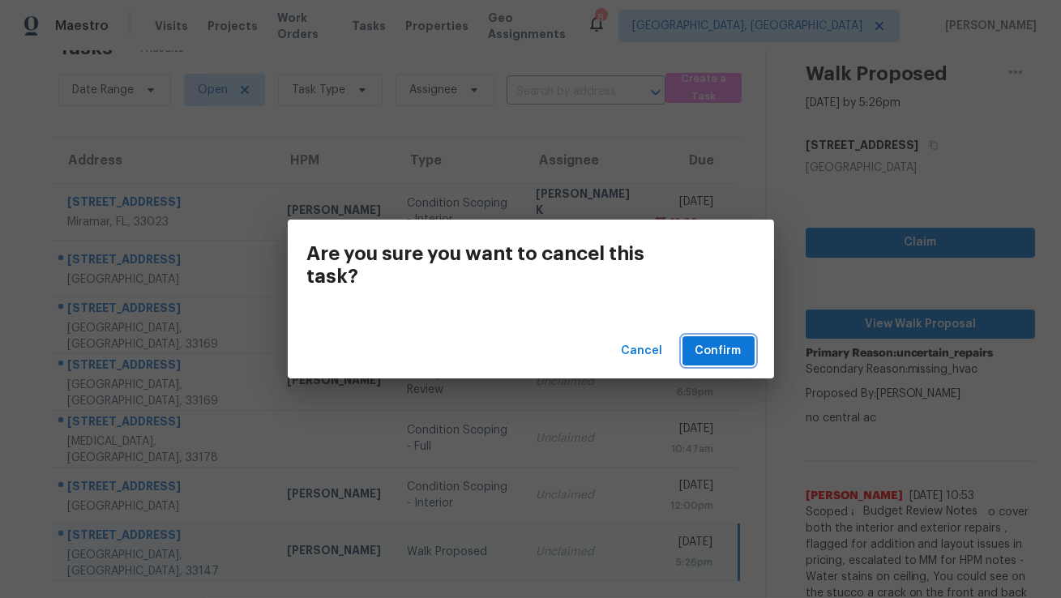
click at [720, 350] on span "Confirm" at bounding box center [719, 351] width 46 height 20
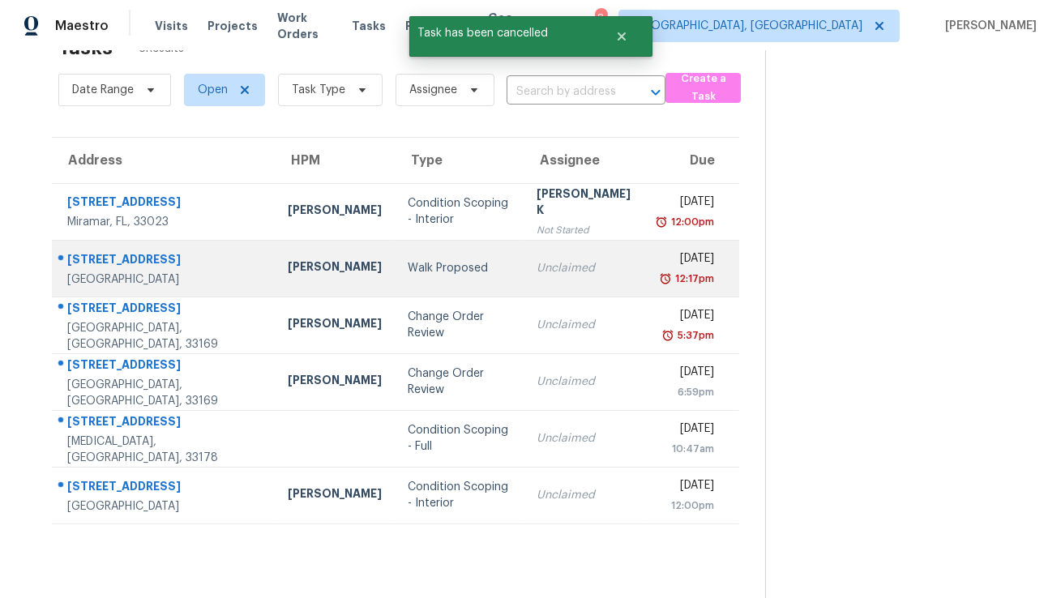
click at [662, 264] on div "Mon, Aug 11th 2025" at bounding box center [688, 261] width 53 height 20
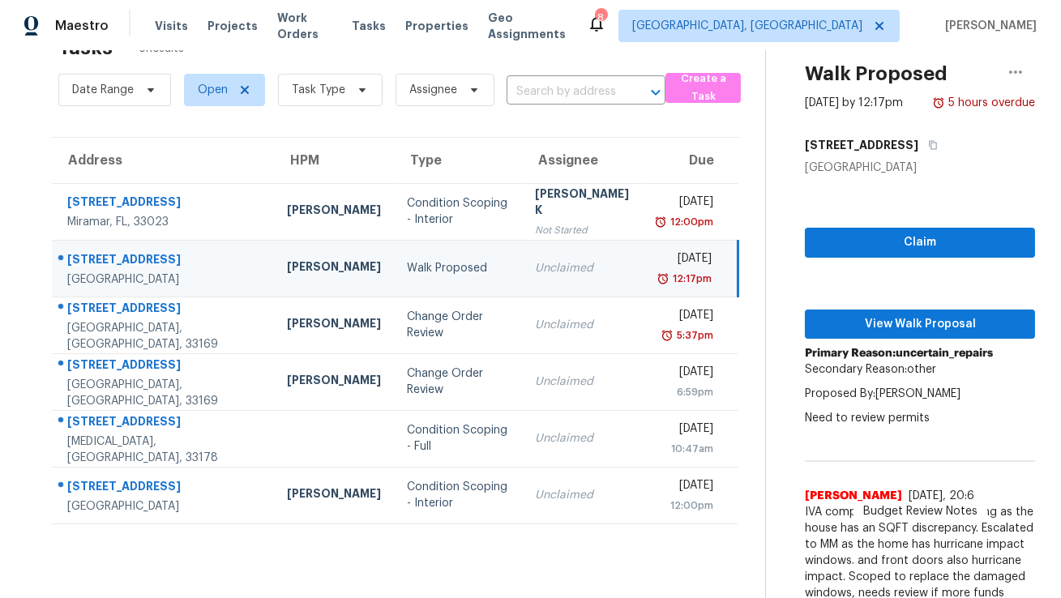
scroll to position [0, 0]
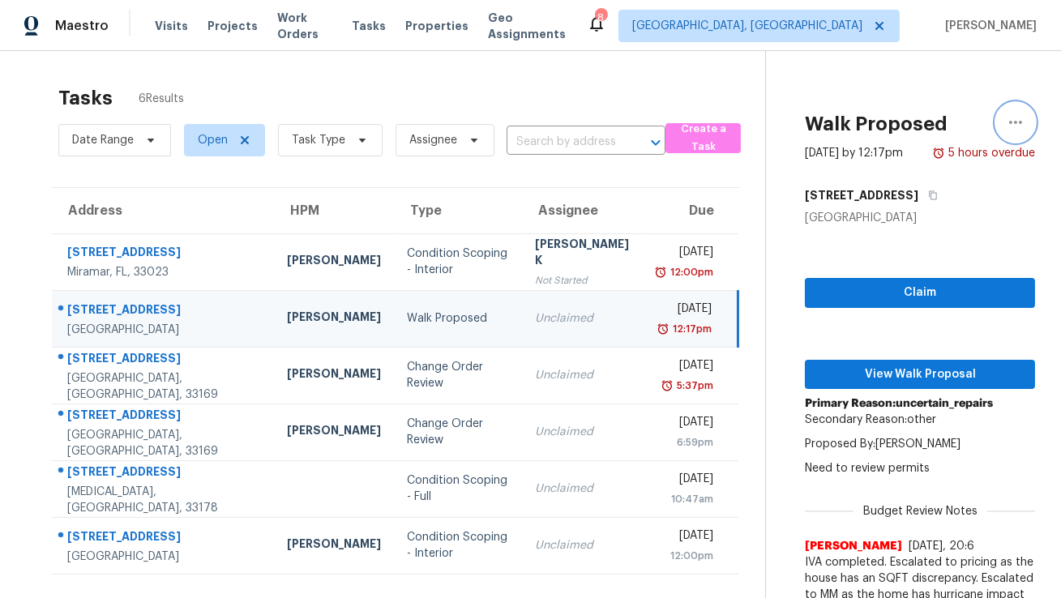
click at [1017, 121] on icon "button" at bounding box center [1015, 122] width 19 height 19
click at [907, 124] on div "Cancel this task" at bounding box center [923, 126] width 126 height 16
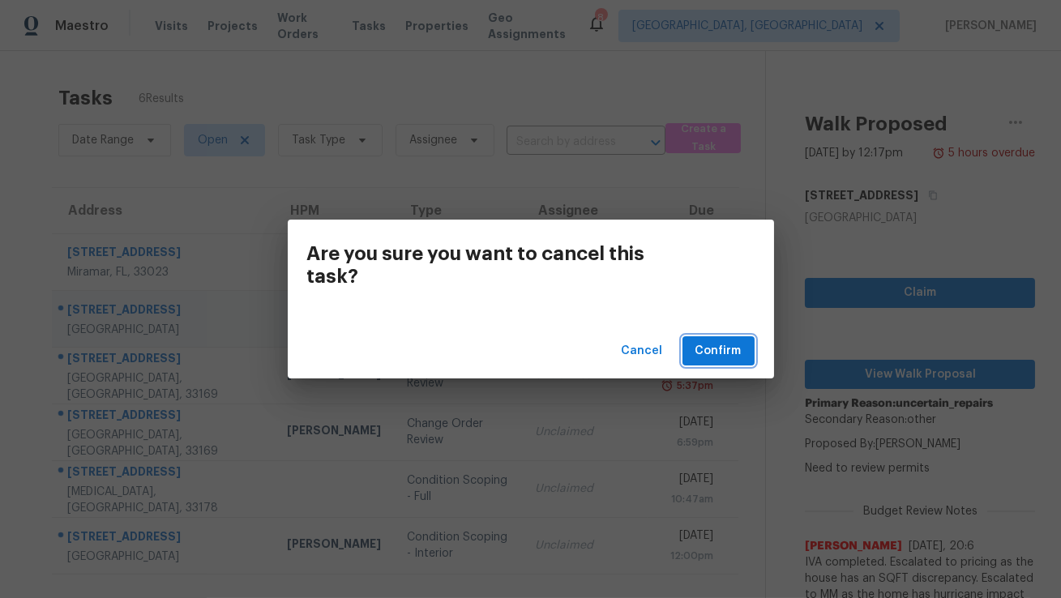
click at [726, 353] on span "Confirm" at bounding box center [719, 351] width 46 height 20
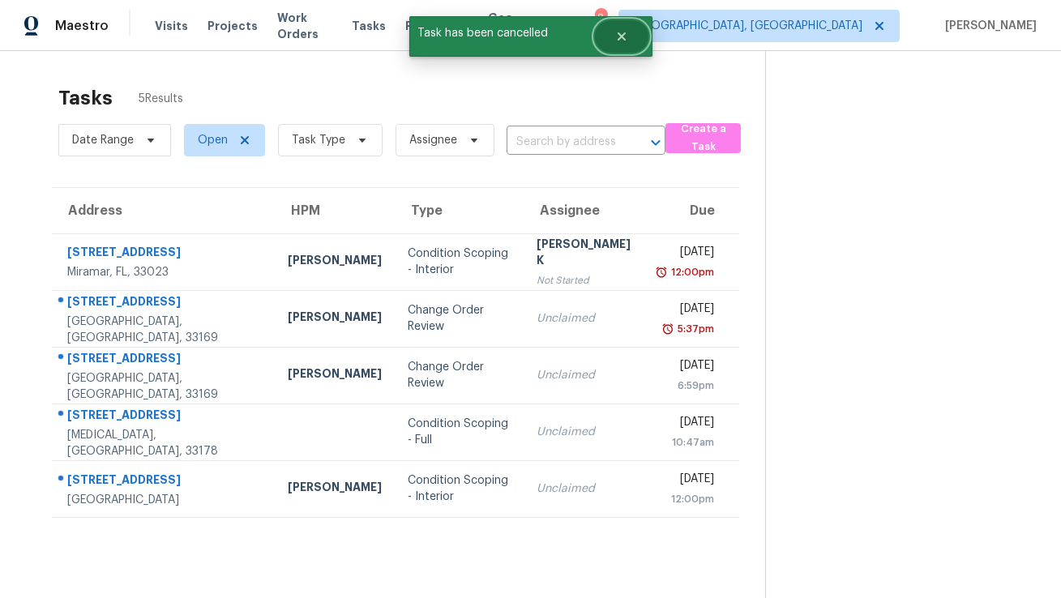
click at [624, 32] on icon "Close" at bounding box center [621, 36] width 8 height 8
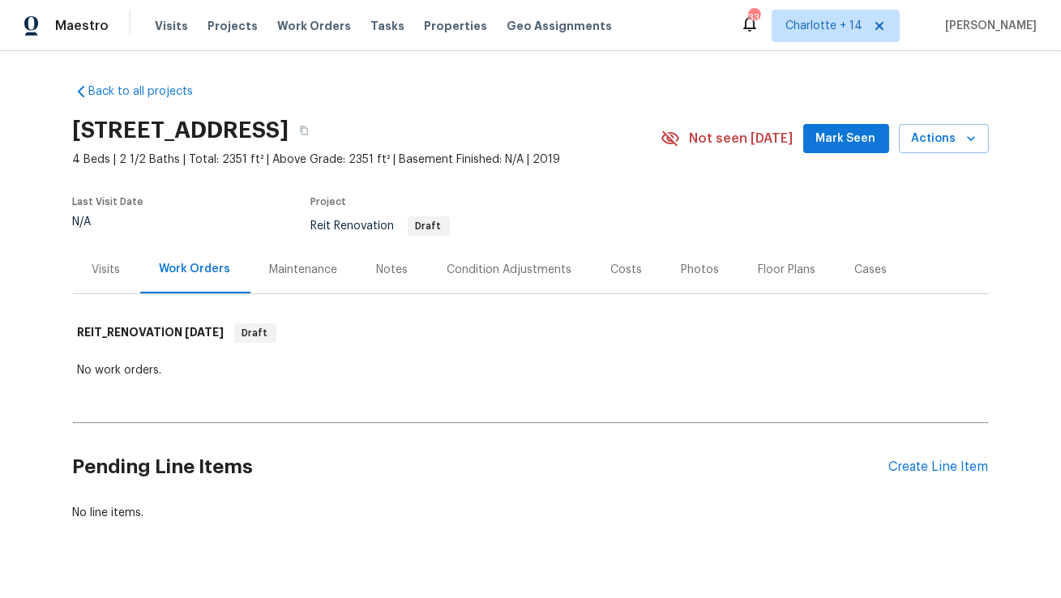
click at [96, 272] on div "Visits" at bounding box center [106, 270] width 28 height 16
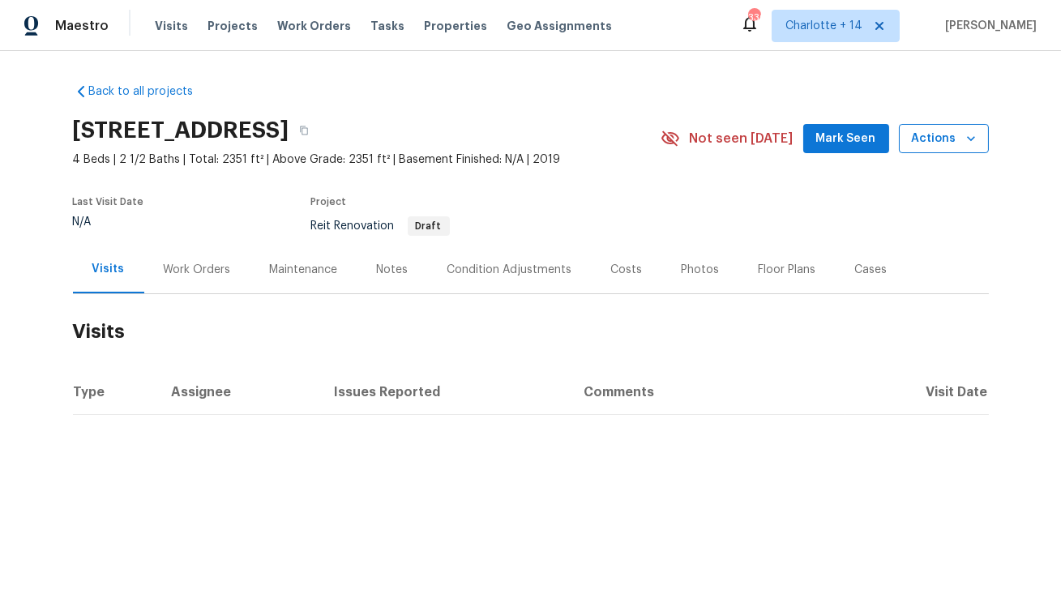
click at [967, 135] on icon "button" at bounding box center [971, 139] width 16 height 16
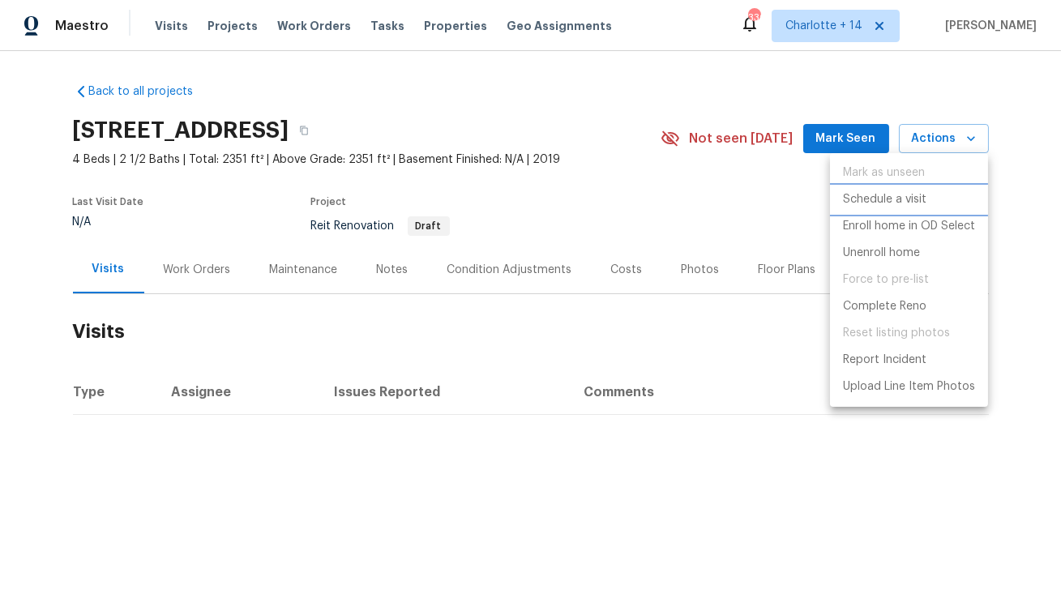
click at [885, 199] on p "Schedule a visit" at bounding box center [885, 199] width 84 height 17
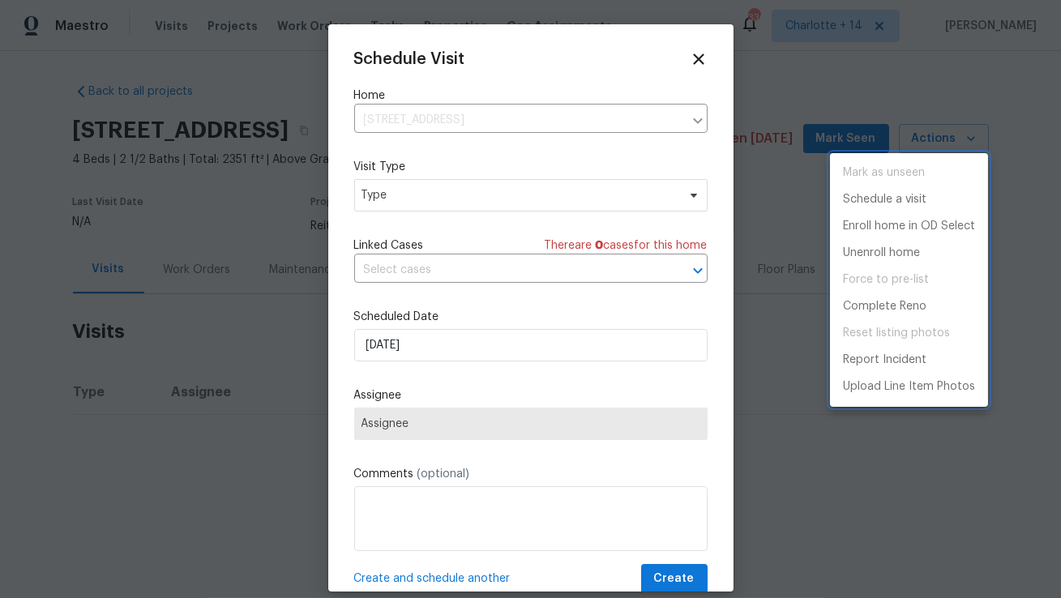
click at [456, 121] on div at bounding box center [530, 299] width 1061 height 598
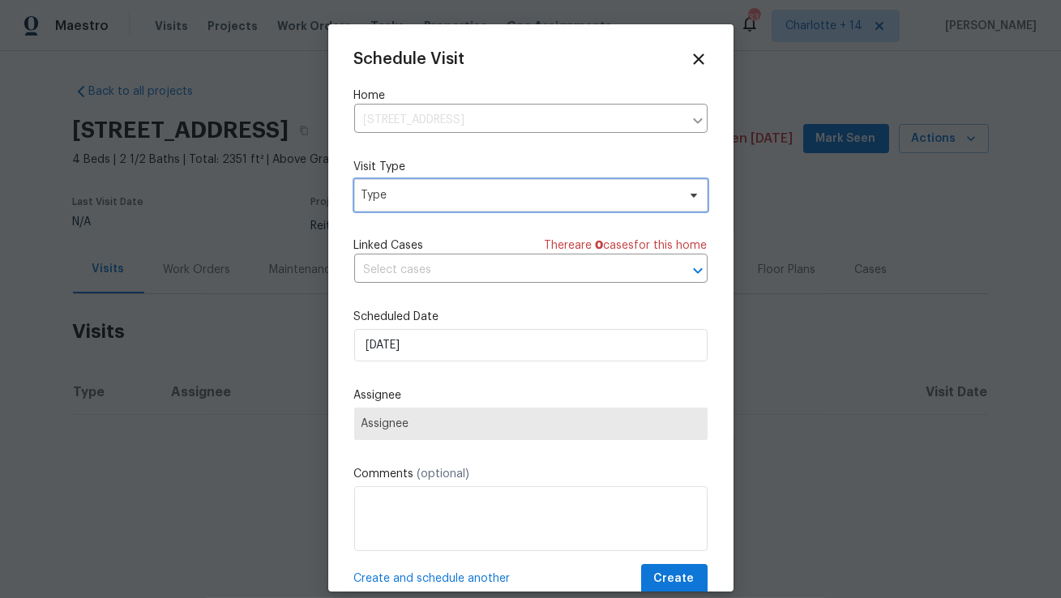
click at [443, 195] on span "Type" at bounding box center [519, 195] width 315 height 16
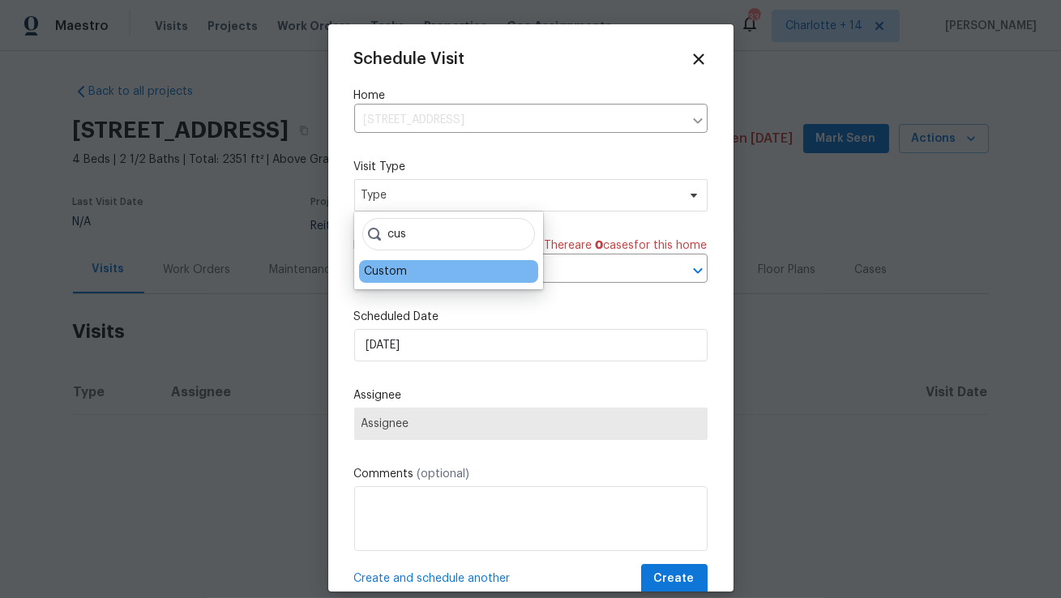
type input "cus"
click at [384, 268] on div "Custom" at bounding box center [385, 272] width 43 height 16
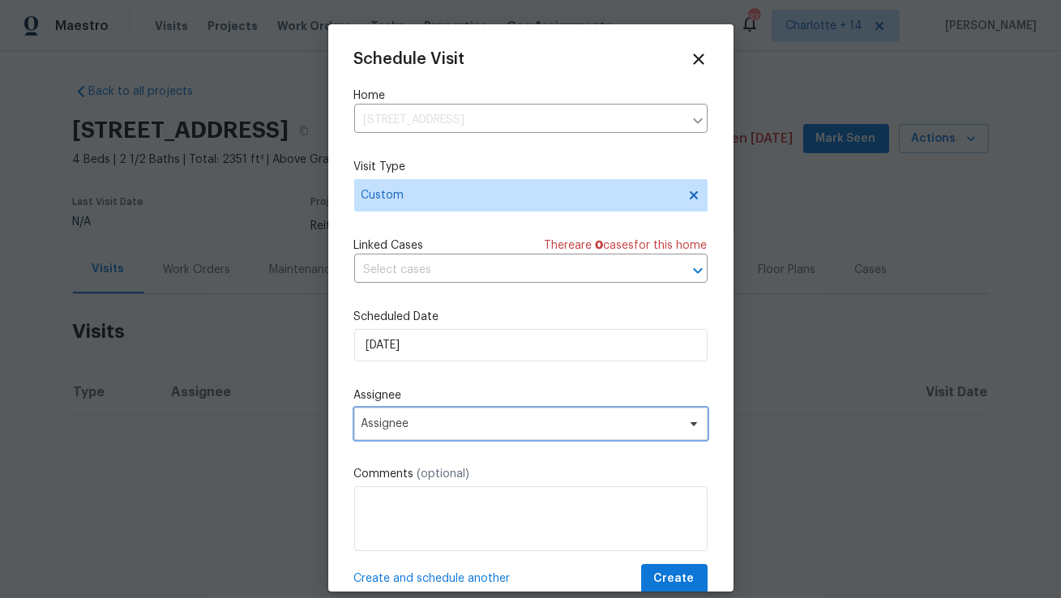
click at [397, 428] on span "Assignee" at bounding box center [521, 424] width 318 height 13
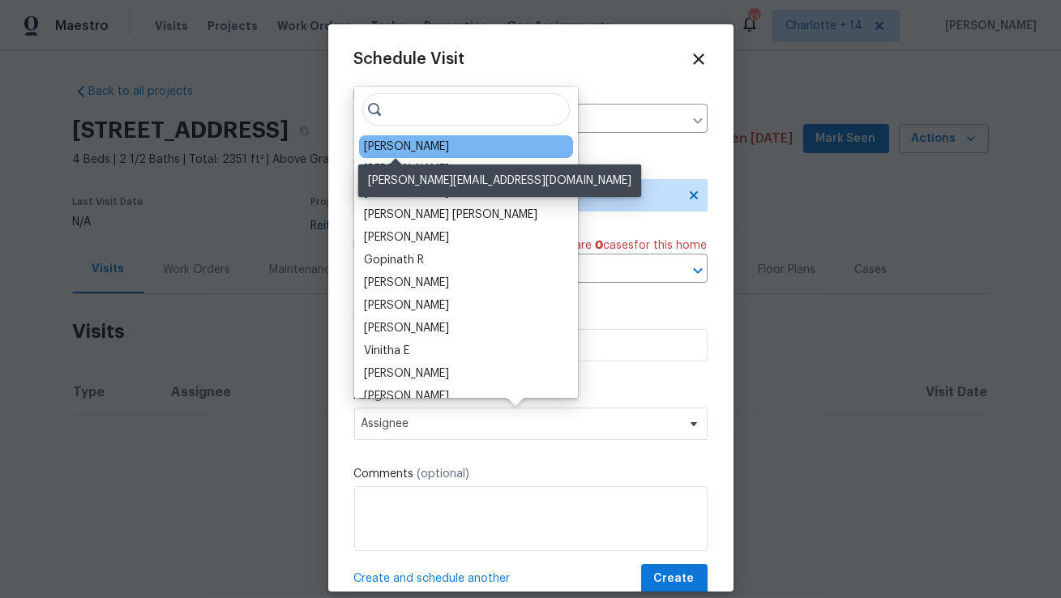
click at [394, 146] on div "[PERSON_NAME]" at bounding box center [406, 147] width 85 height 16
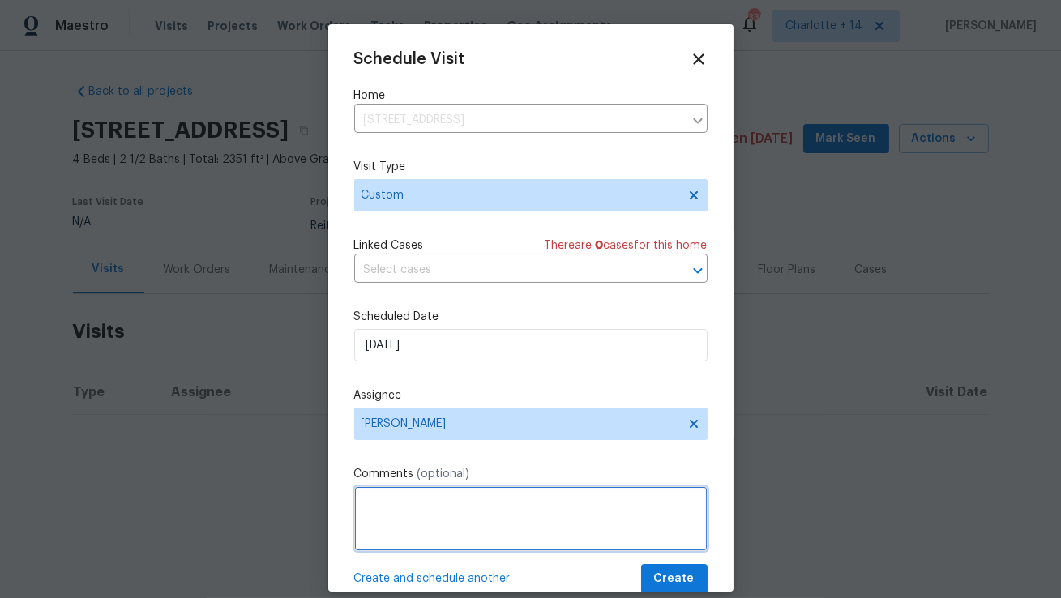
click at [397, 520] on textarea at bounding box center [531, 519] width 354 height 65
paste textarea "Access instructions: 49343099 Additional Details: Inspection report claims the …"
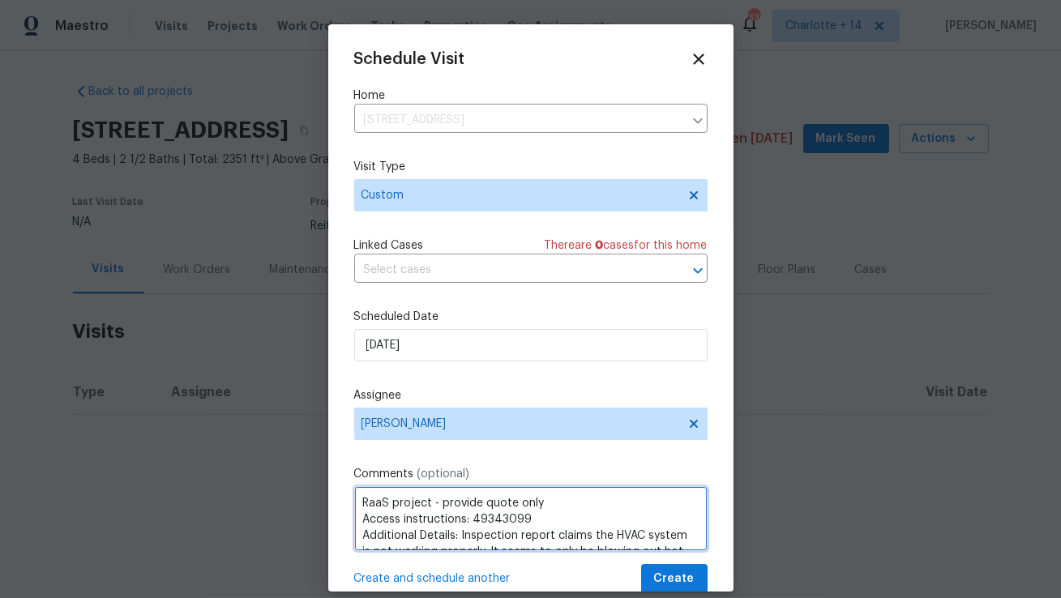
scroll to position [39, 0]
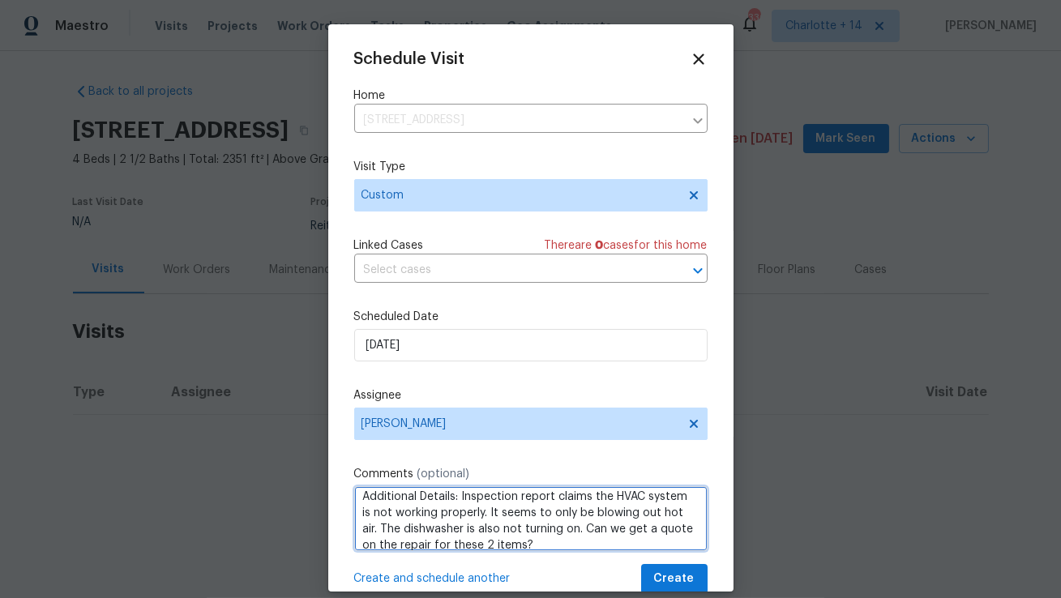
type textarea "RaaS project - provide quote only Access instructions: 49343099 Additional Deta…"
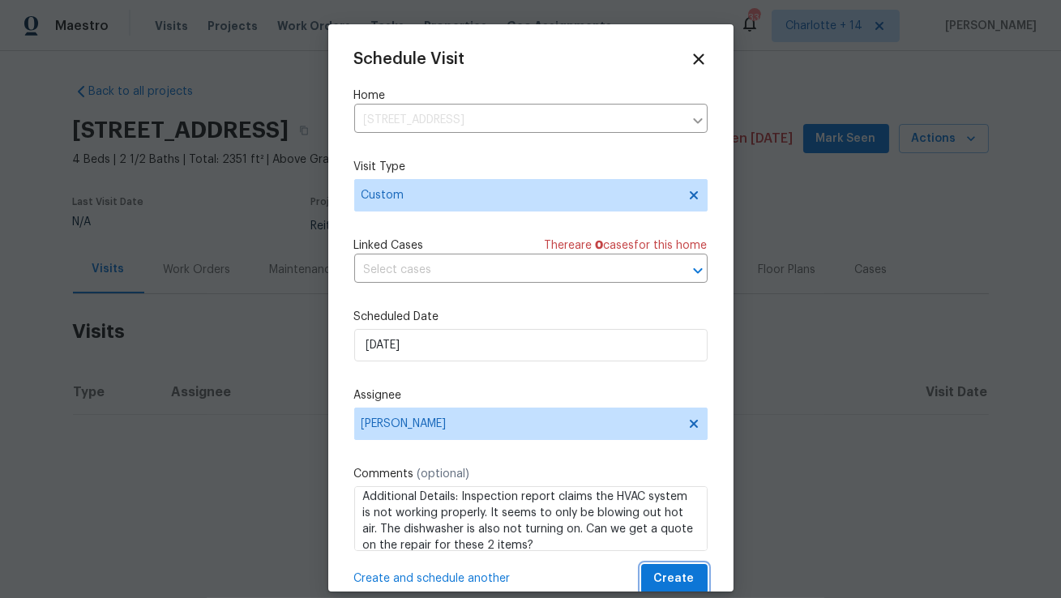
click at [682, 582] on span "Create" at bounding box center [674, 579] width 41 height 20
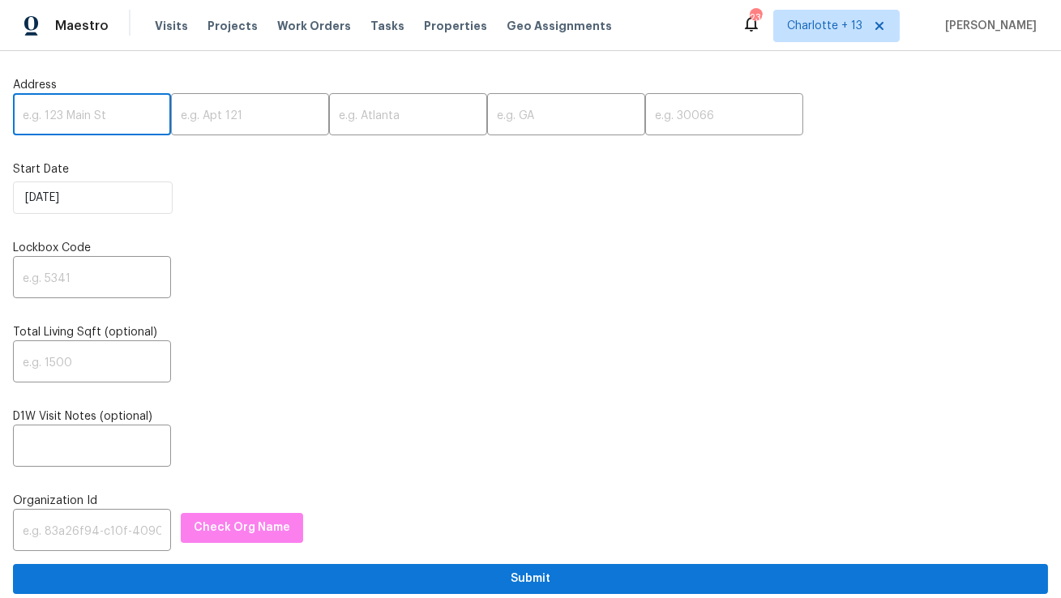
click at [53, 116] on input "text" at bounding box center [92, 116] width 158 height 38
paste input "11615 Meadow Dr, Port Richey, FL 34668"
click at [131, 118] on input "11615 Meadow Dr, Port Richey, FL 34668" at bounding box center [92, 116] width 158 height 38
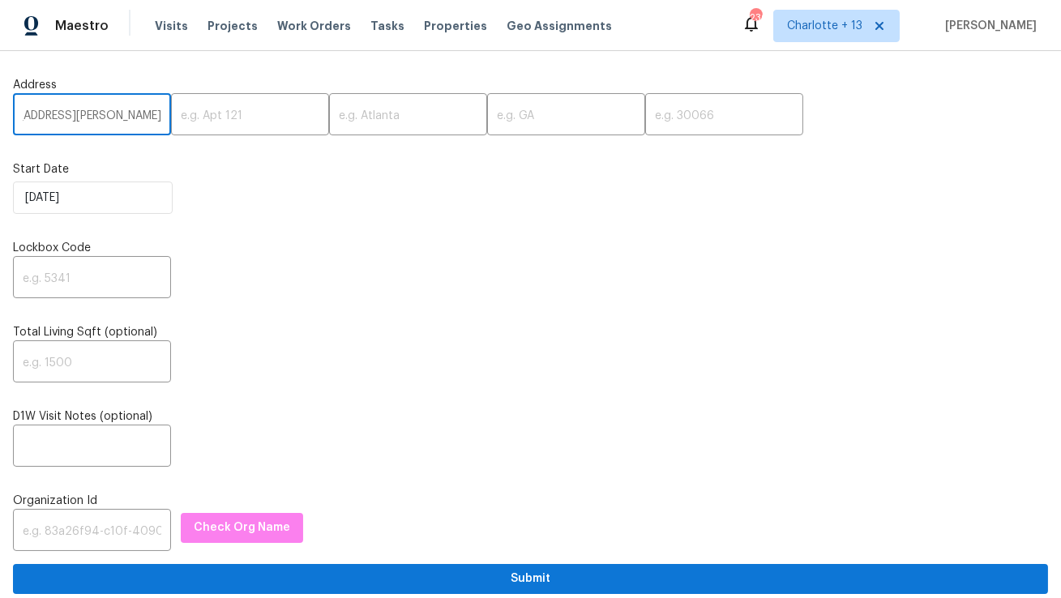
scroll to position [0, 51]
type input "11615 Meadow Dr, Port Richey, FL"
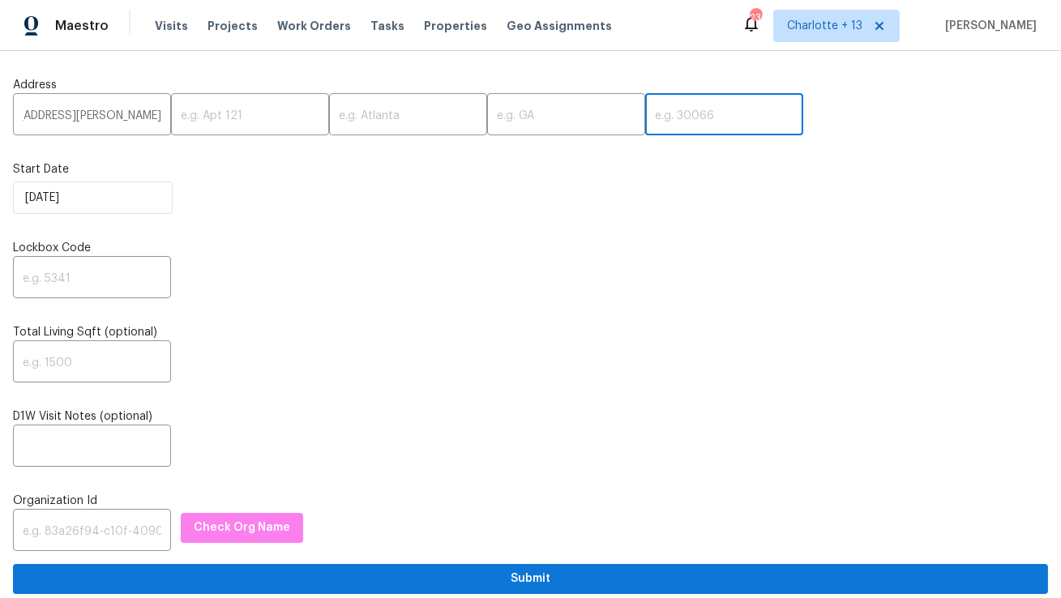
scroll to position [0, 0]
click at [645, 121] on input "text" at bounding box center [724, 116] width 158 height 38
paste input "34668"
type input "34668"
click at [113, 115] on input "11615 Meadow Dr, Port Richey, FL" at bounding box center [92, 116] width 158 height 38
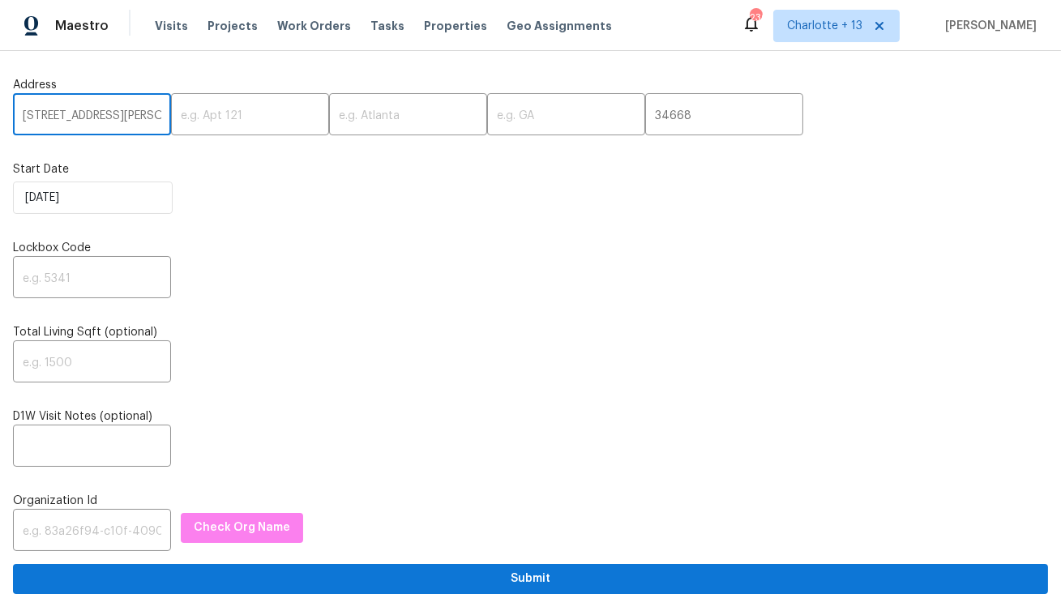
scroll to position [0, 50]
drag, startPoint x: 126, startPoint y: 117, endPoint x: 69, endPoint y: 117, distance: 57.6
click at [69, 117] on input "11615 Meadow Dr, Port Richey, FL" at bounding box center [92, 116] width 158 height 38
type input "11615 Meadow Dr, , FL"
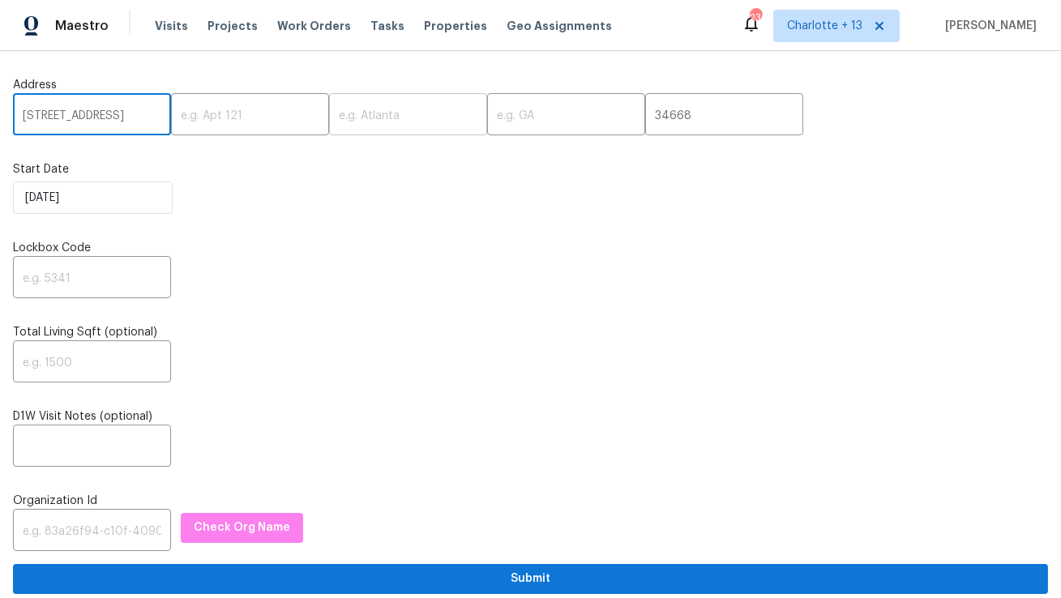
click at [357, 116] on input "text" at bounding box center [408, 116] width 158 height 38
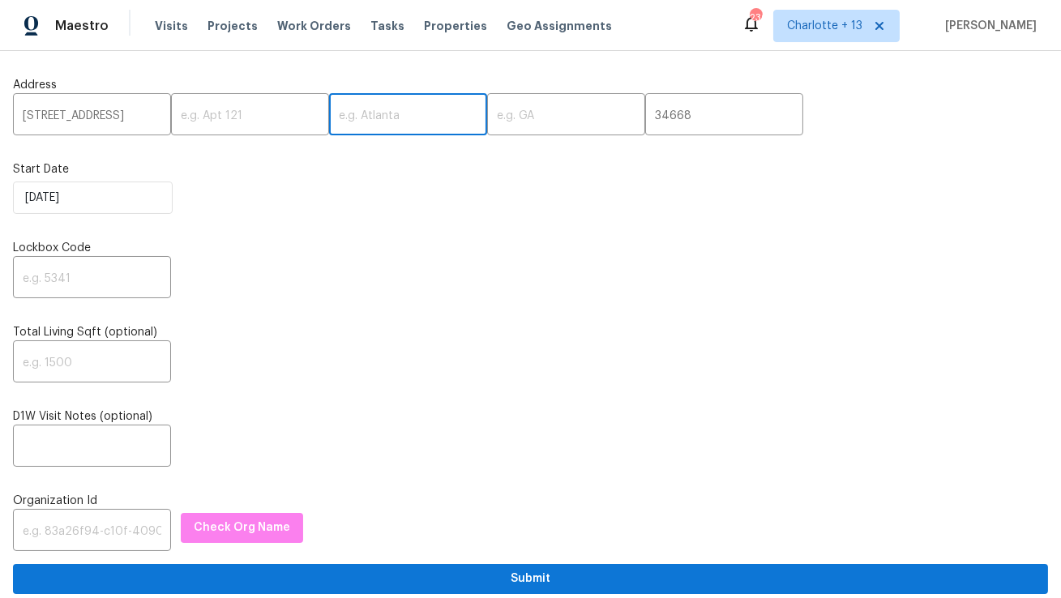
paste input "Port Richey"
type input "Port Richey"
click at [130, 117] on input "11615 Meadow Dr, , FL" at bounding box center [92, 116] width 158 height 38
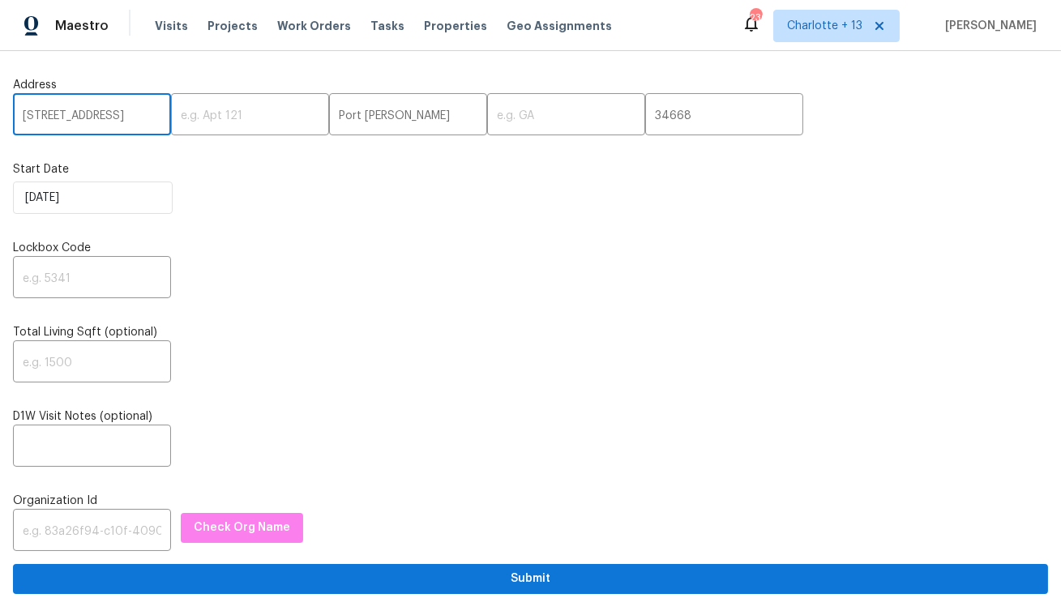
click at [130, 117] on input "11615 Meadow Dr, , FL" at bounding box center [92, 116] width 158 height 38
type input "11615 Meadow Dr, ,"
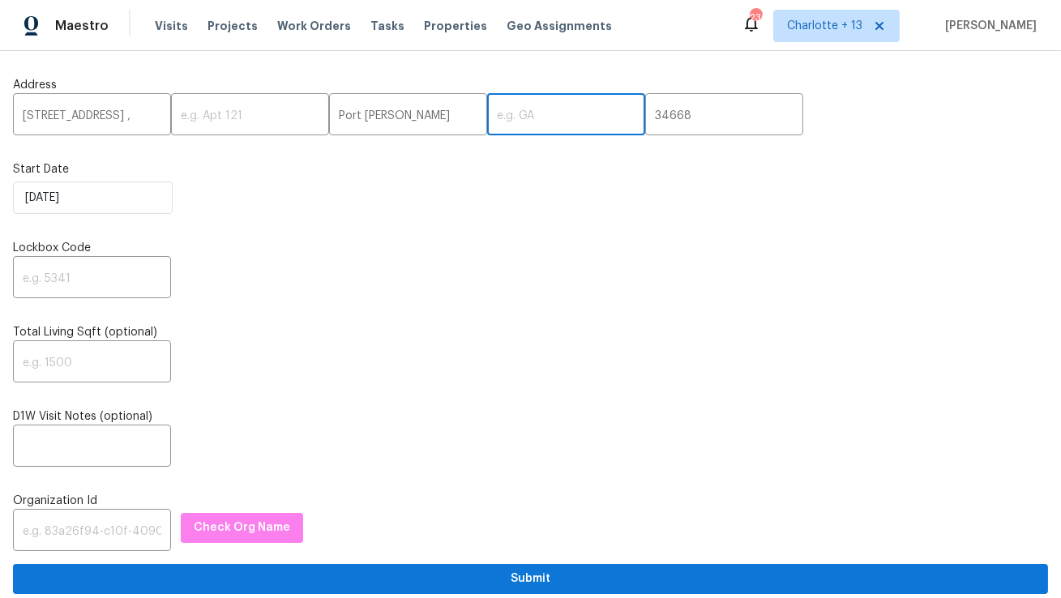
click at [520, 116] on input "text" at bounding box center [566, 116] width 158 height 38
paste input "FL"
type input "FL"
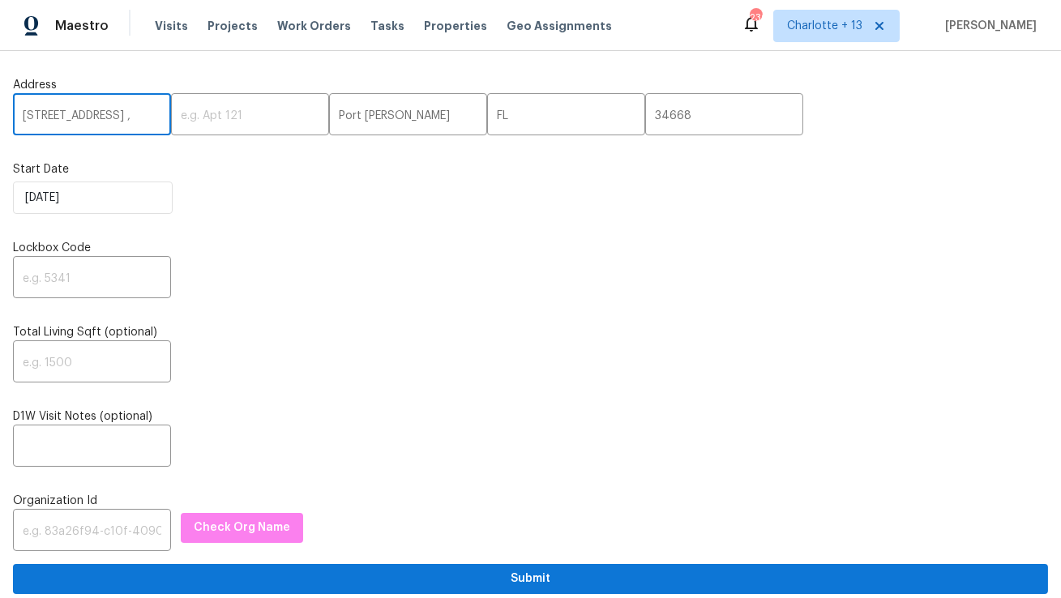
click at [126, 118] on input "11615 Meadow Dr, ," at bounding box center [92, 116] width 158 height 38
type input "11615 Meadow Dr"
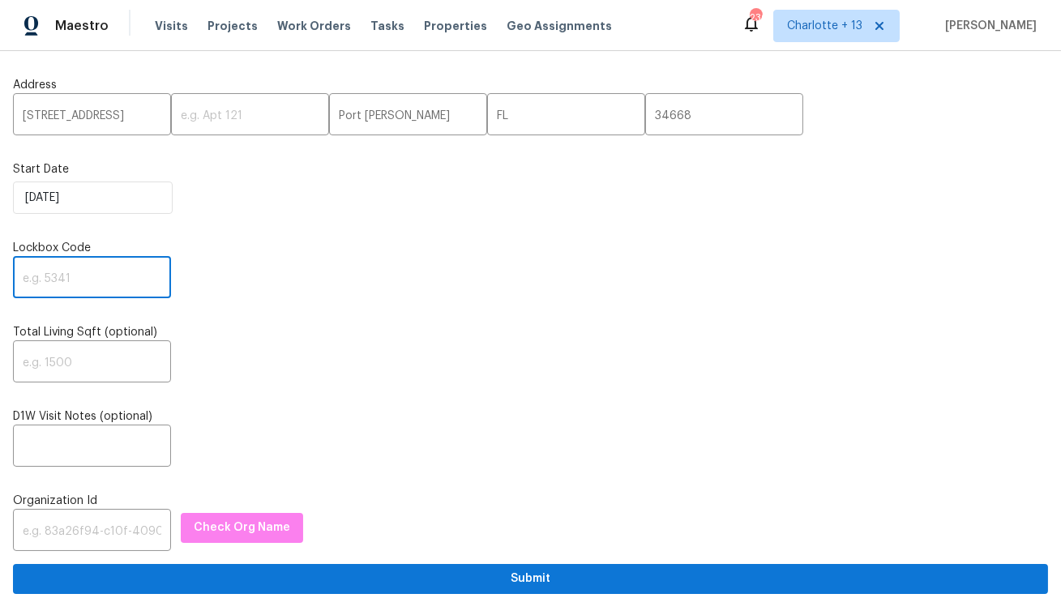
click at [96, 289] on input "text" at bounding box center [92, 279] width 158 height 38
paste input "0792"
type input "0792"
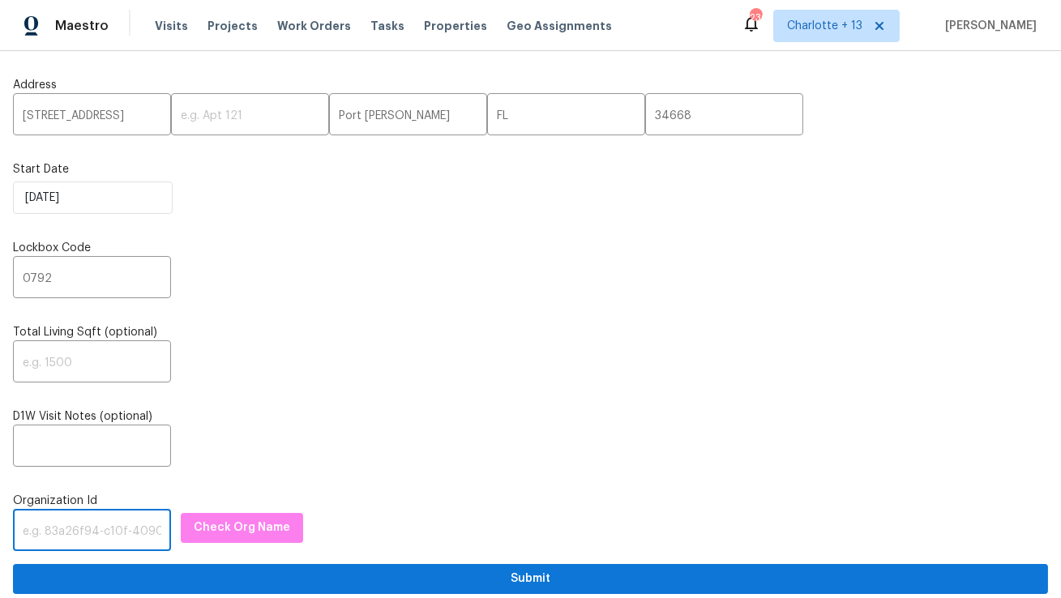
click at [53, 548] on input "text" at bounding box center [92, 532] width 158 height 38
paste input "1349d153-b359-4f9b-b4dd-758ff939cc37"
type input "1349d153-b359-4f9b-b4dd-758ff939cc37"
drag, startPoint x: 53, startPoint y: 548, endPoint x: 220, endPoint y: 534, distance: 167.7
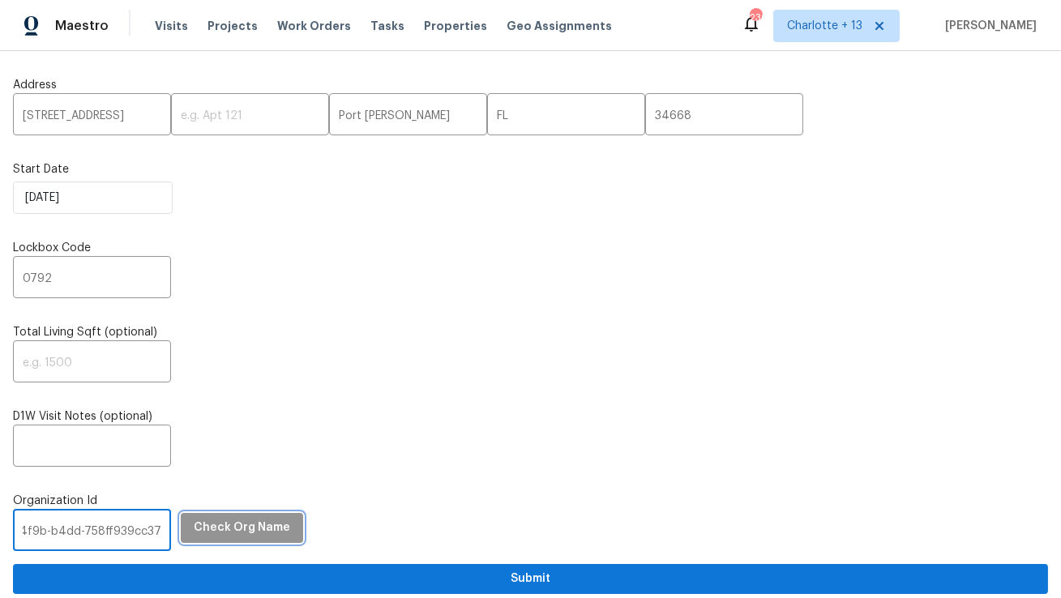
click at [220, 534] on span "Check Org Name" at bounding box center [242, 528] width 96 height 20
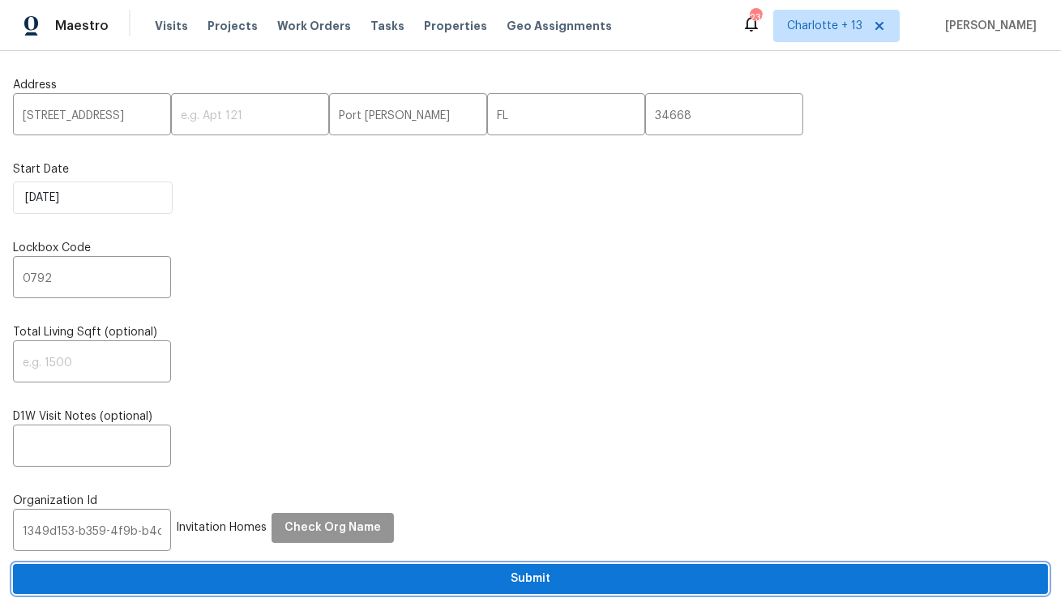
click at [260, 573] on span "Submit" at bounding box center [531, 579] width 1010 height 20
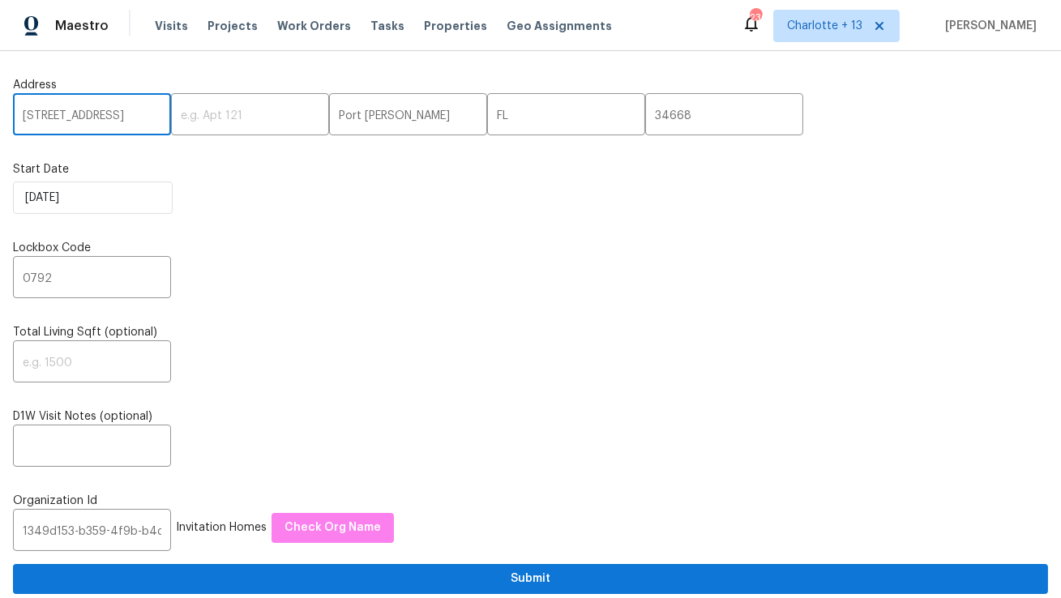
drag, startPoint x: 123, startPoint y: 117, endPoint x: 0, endPoint y: 112, distance: 123.4
click at [175, 25] on span "Visits" at bounding box center [171, 26] width 33 height 16
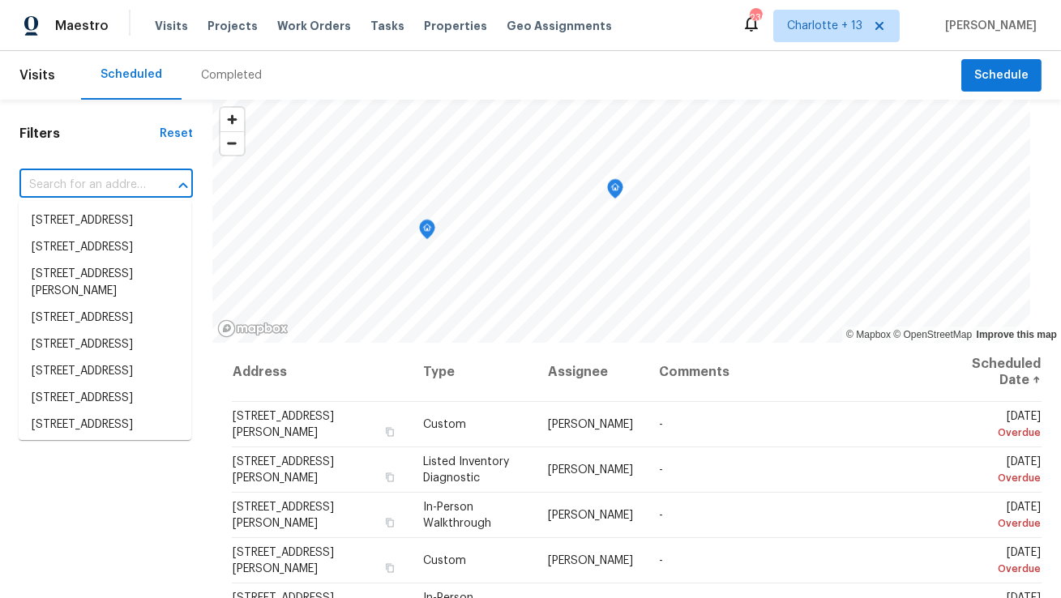
click at [87, 186] on input "text" at bounding box center [83, 185] width 128 height 25
paste input "11615 Meadow Dr"
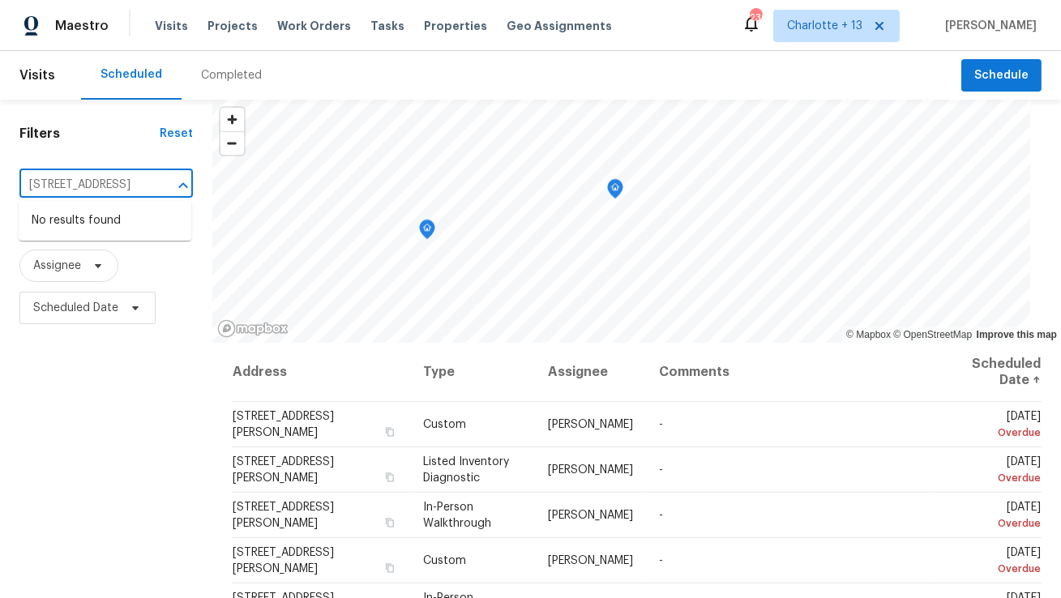
type input "11615 Meadow Dr"
click at [858, 27] on span "Charlotte + 13" at bounding box center [824, 26] width 75 height 16
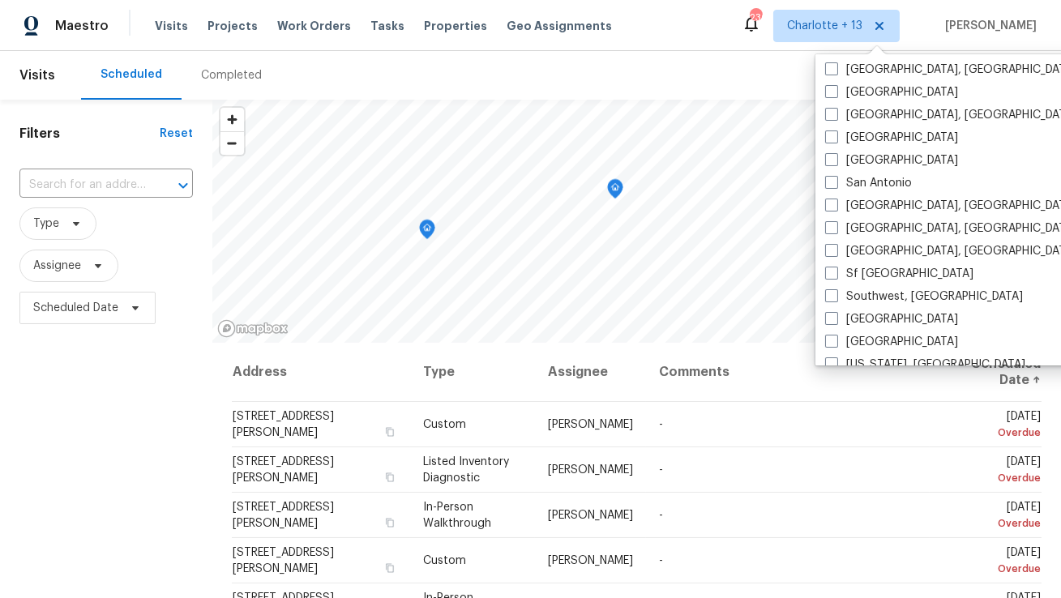
scroll to position [1086, 0]
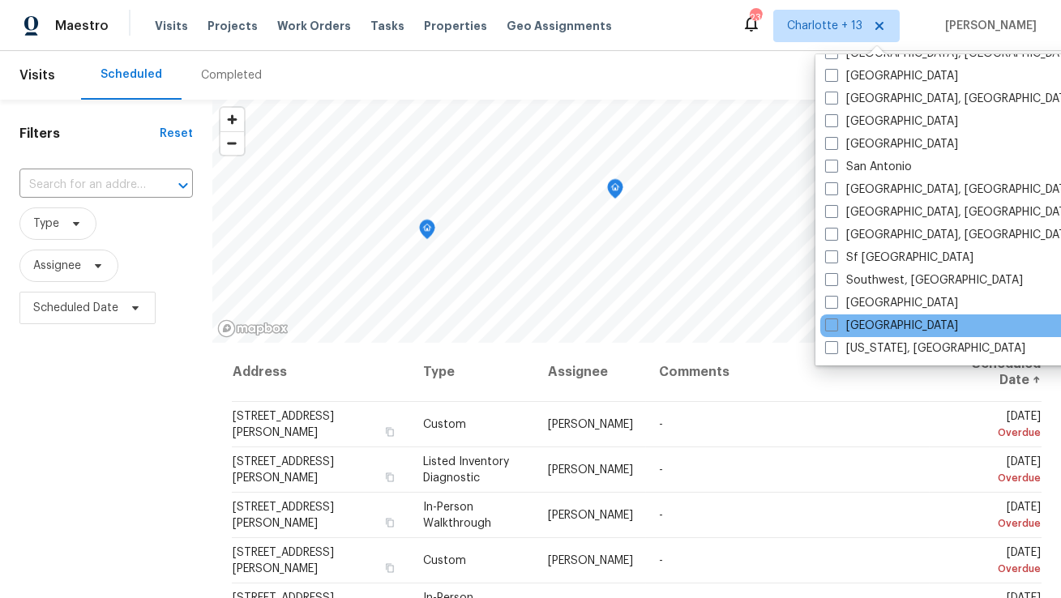
click at [864, 316] on div "Tampa" at bounding box center [984, 326] width 327 height 23
click at [833, 328] on span at bounding box center [831, 325] width 13 height 13
click at [833, 328] on input "Tampa" at bounding box center [830, 323] width 11 height 11
checkbox input "true"
click at [51, 182] on input "text" at bounding box center [83, 185] width 128 height 25
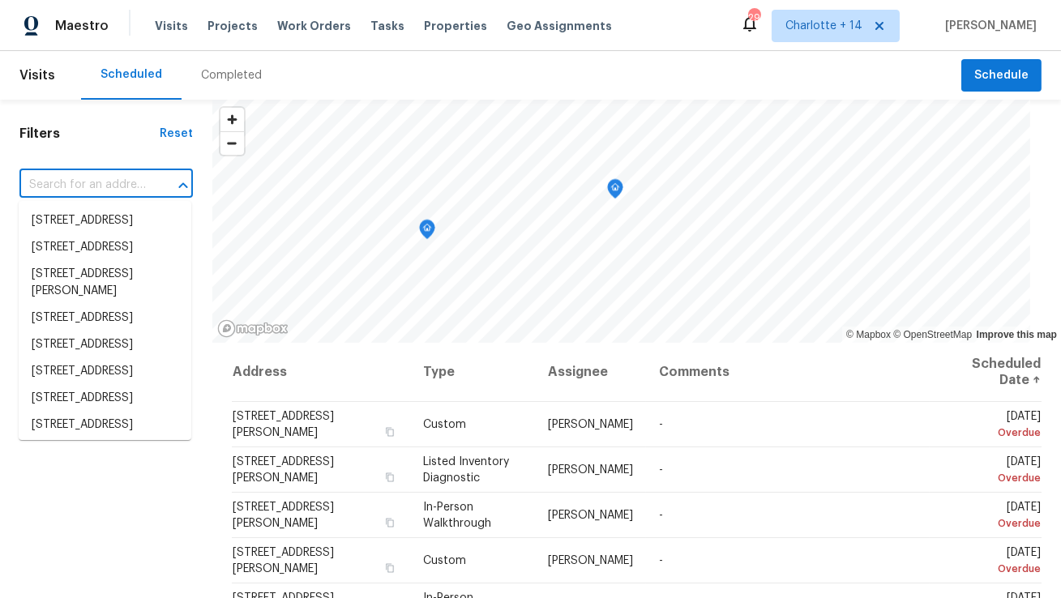
paste input "11615 Meadow Dr"
type input "11615 Meadow Dr"
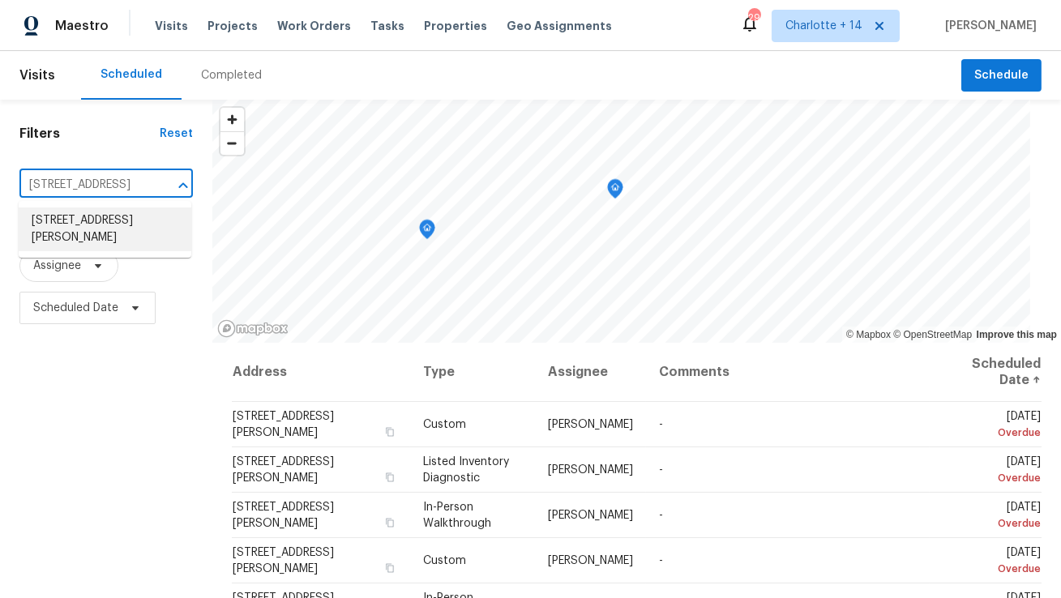
click at [58, 223] on li "11615 Meadow Dr, Port Richey, FL 34668" at bounding box center [105, 230] width 173 height 44
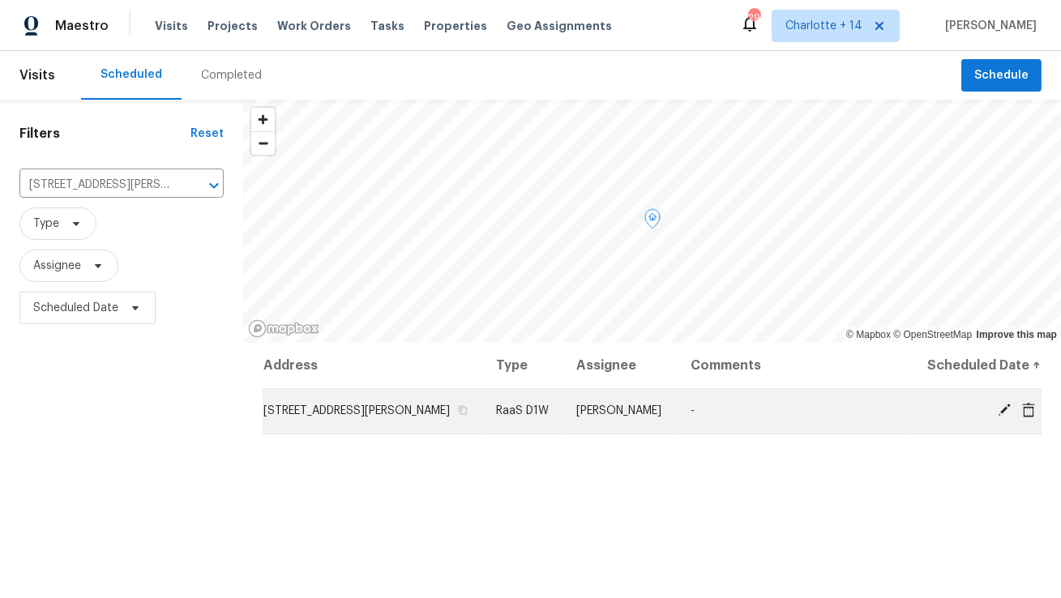
click at [1030, 413] on icon at bounding box center [1029, 409] width 13 height 15
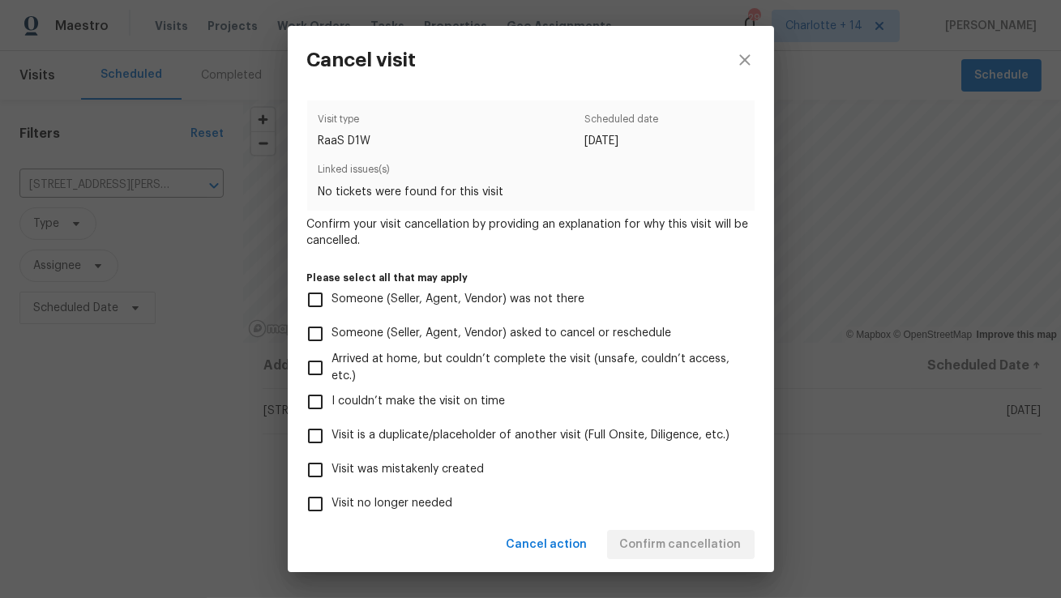
click at [400, 472] on span "Visit was mistakenly created" at bounding box center [408, 469] width 152 height 17
click at [332, 472] on input "Visit was mistakenly created" at bounding box center [315, 470] width 34 height 34
checkbox input "true"
click at [706, 551] on span "Confirm cancellation" at bounding box center [681, 545] width 122 height 20
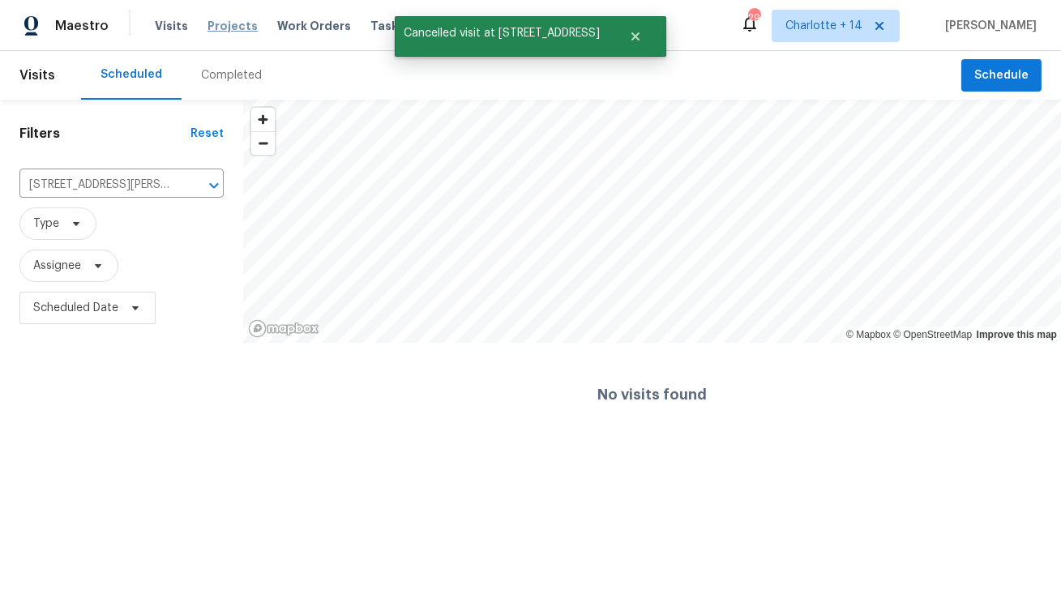
click at [220, 25] on span "Projects" at bounding box center [233, 26] width 50 height 16
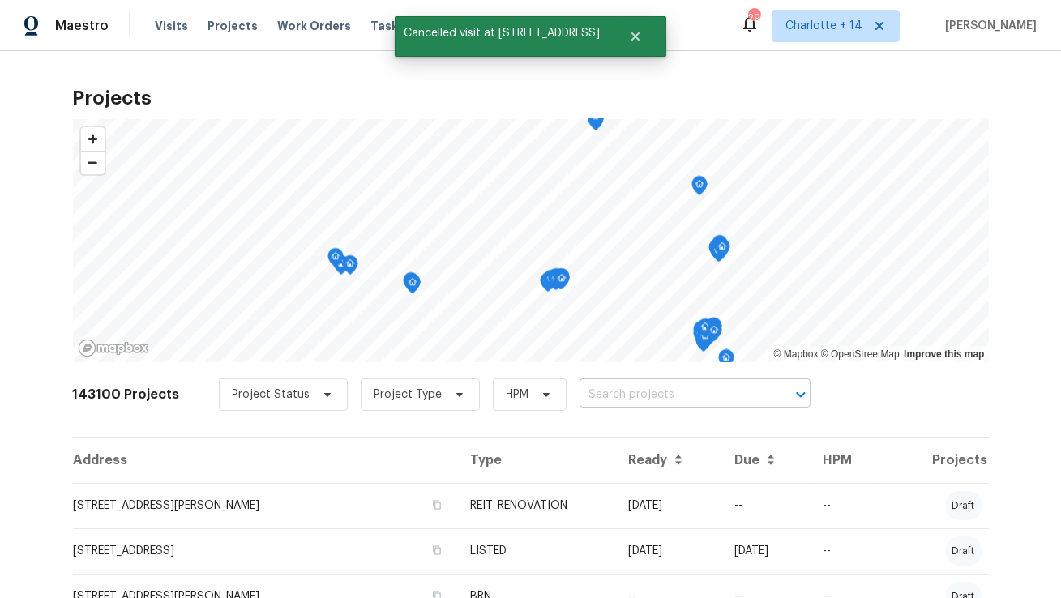
click at [654, 397] on input "text" at bounding box center [673, 395] width 186 height 25
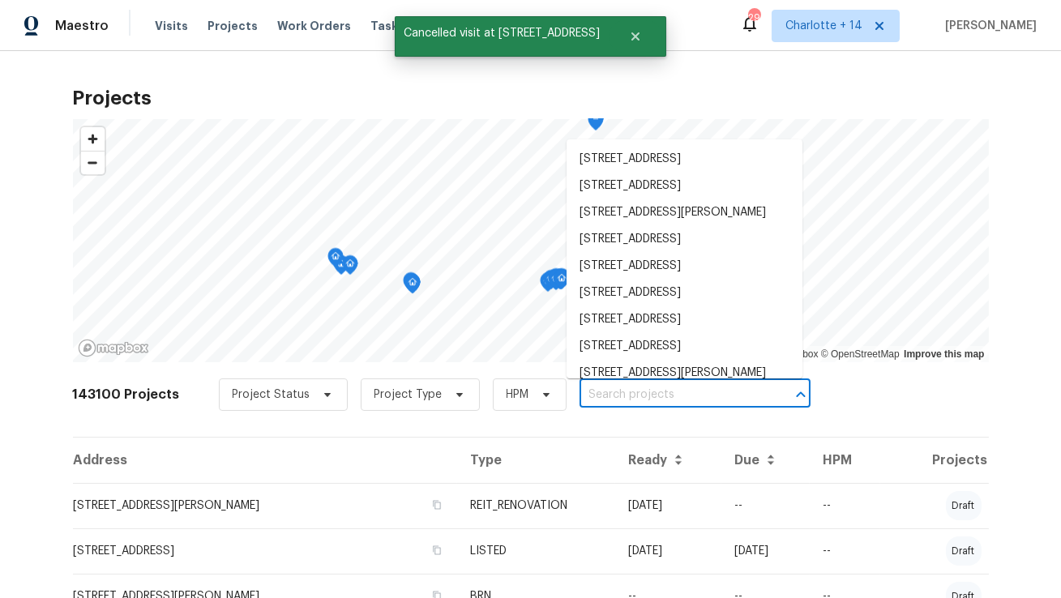
paste input "11615 Meadow Dr"
type input "11615 Meadow Dr"
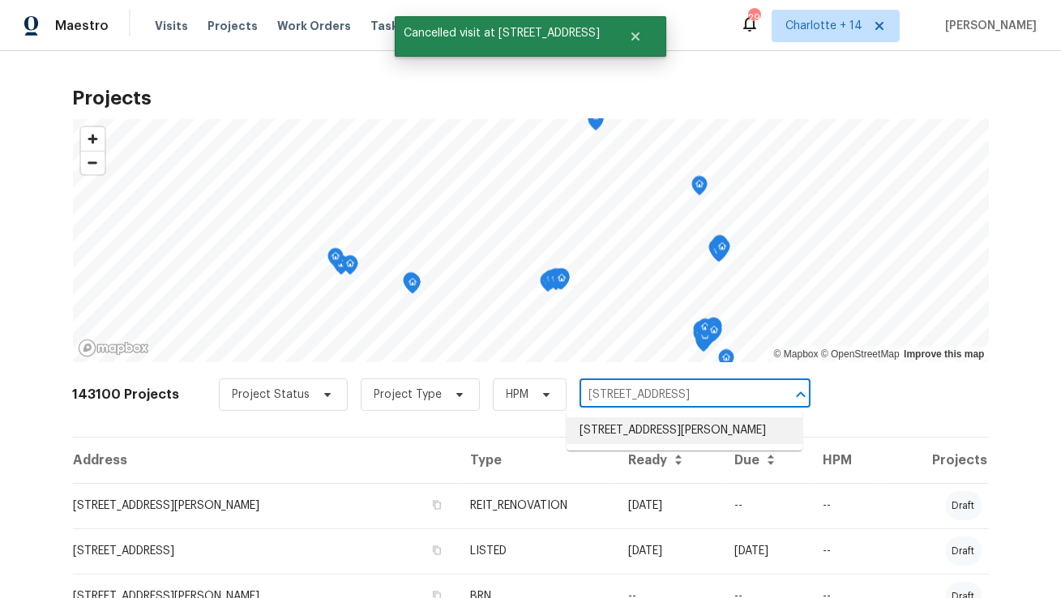
click at [635, 444] on li "11615 Meadow Dr, Port Richey, FL 34668" at bounding box center [685, 431] width 236 height 27
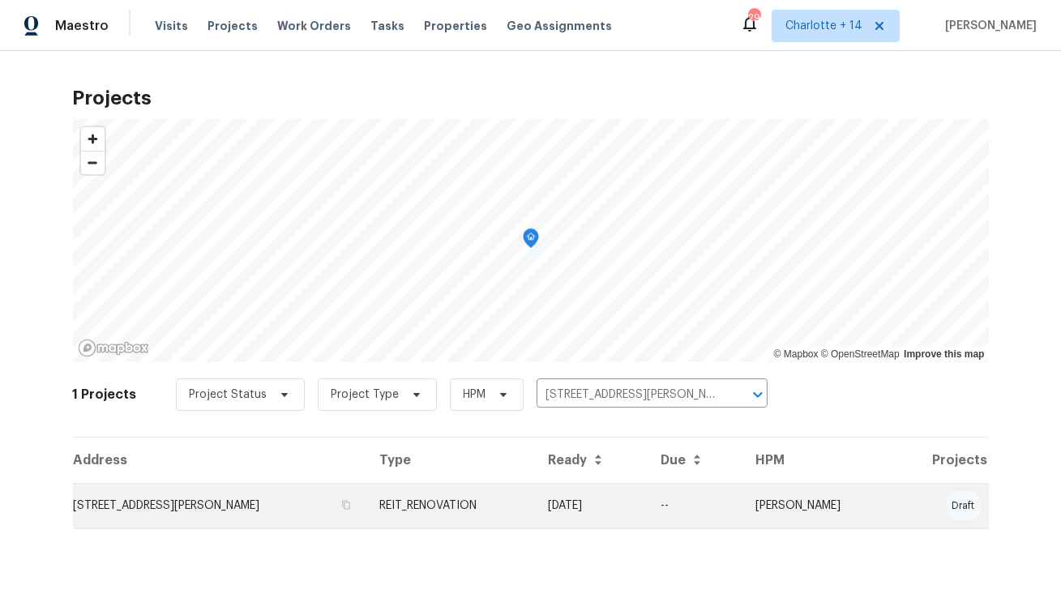
click at [188, 503] on td "11615 Meadow Dr, Port Richey, FL 34668" at bounding box center [220, 505] width 294 height 45
